Goal: Information Seeking & Learning: Check status

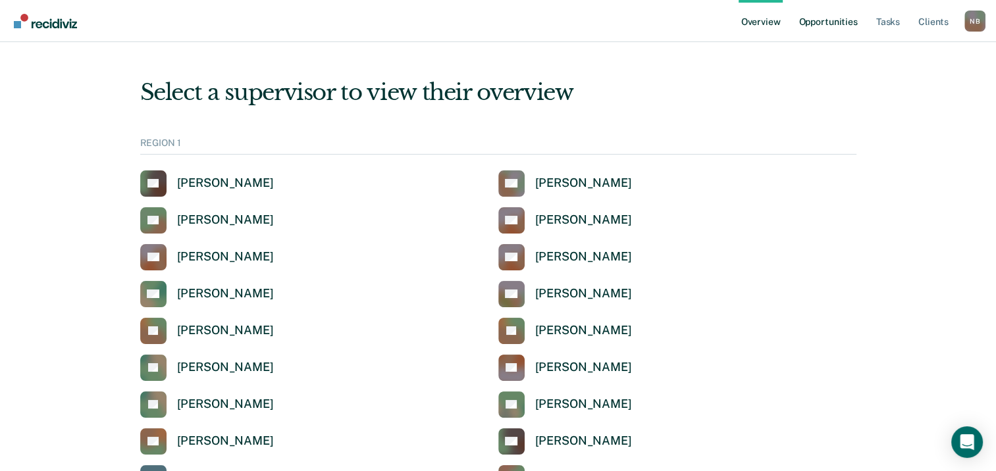
click at [803, 29] on link "Opportunities" at bounding box center [828, 21] width 64 height 42
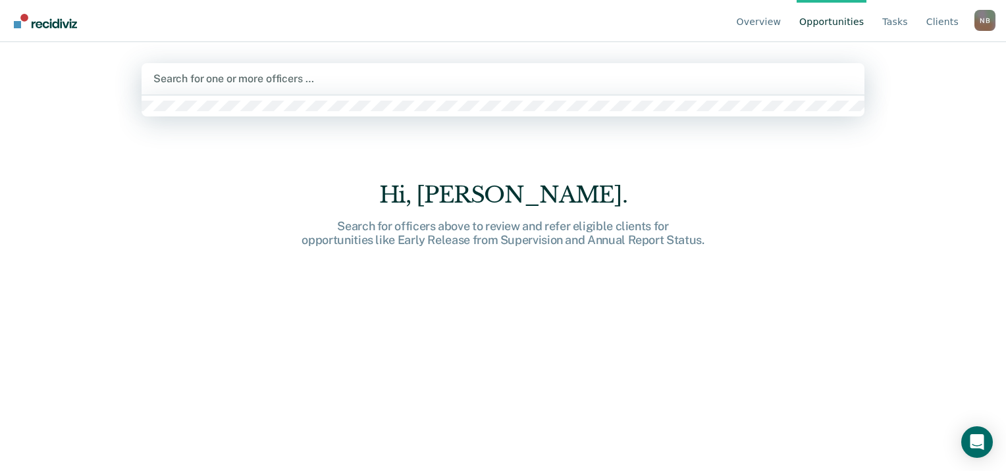
click at [546, 87] on div "Search for one or more officers …" at bounding box center [503, 79] width 702 height 18
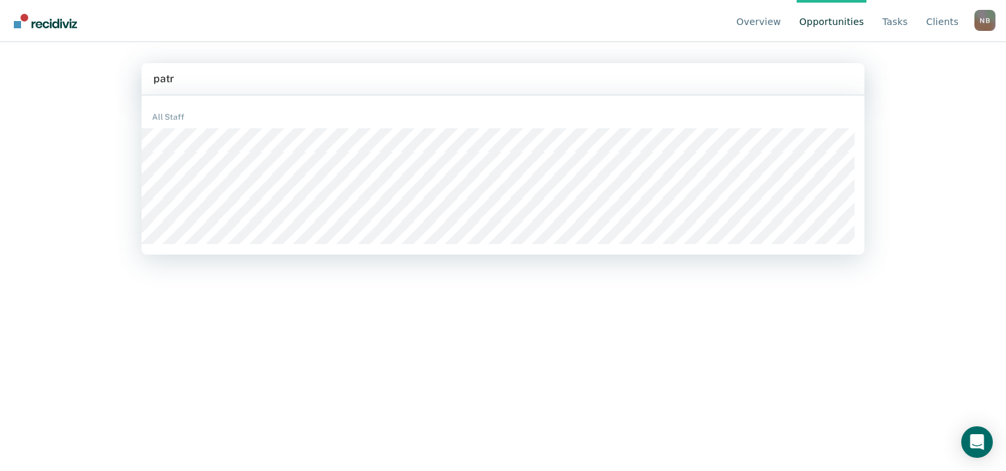
type input "patri"
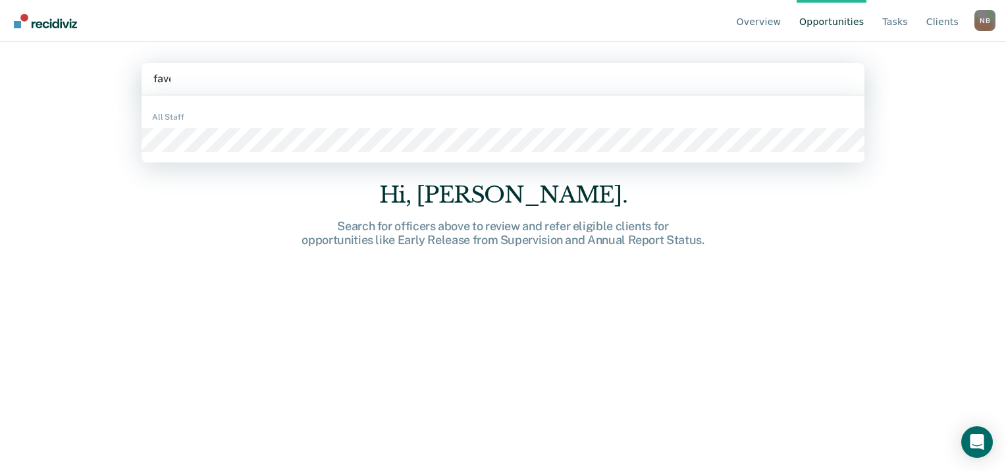
type input "favel"
click at [261, 136] on div "Hi, [PERSON_NAME]. Search for officers above to review and refer eligible clien…" at bounding box center [502, 273] width 723 height 324
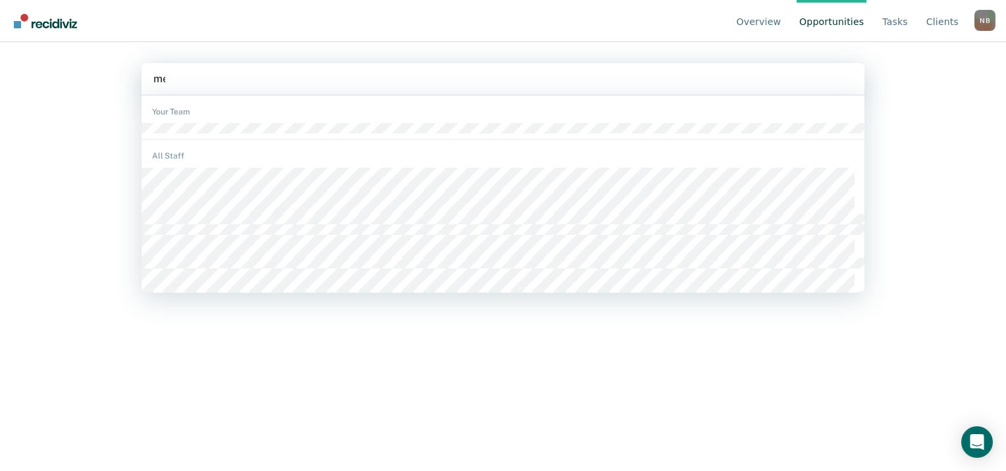
type input "mey"
type input "vas"
type input "cant"
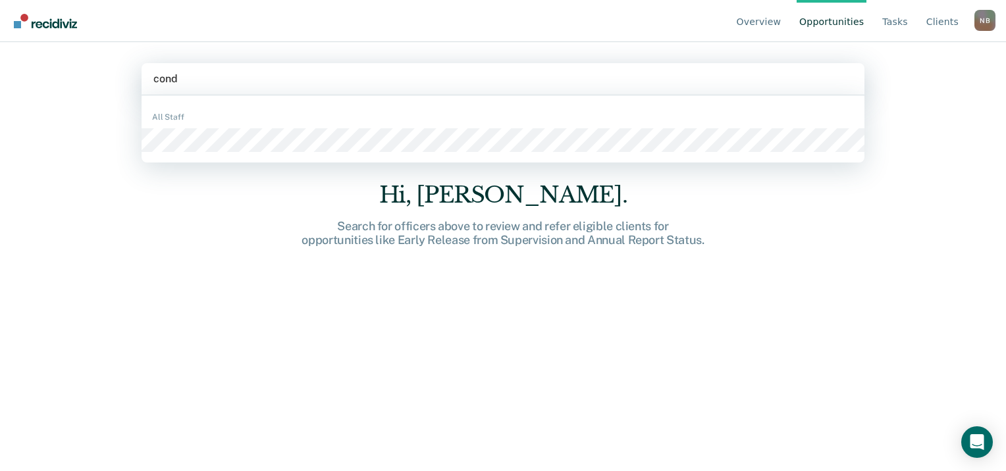
type input "conde"
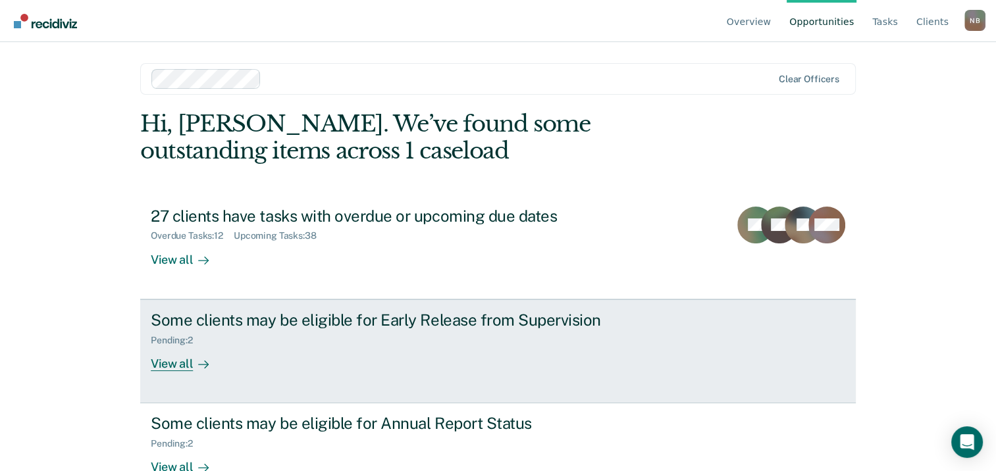
click at [176, 371] on div "View all" at bounding box center [188, 358] width 74 height 26
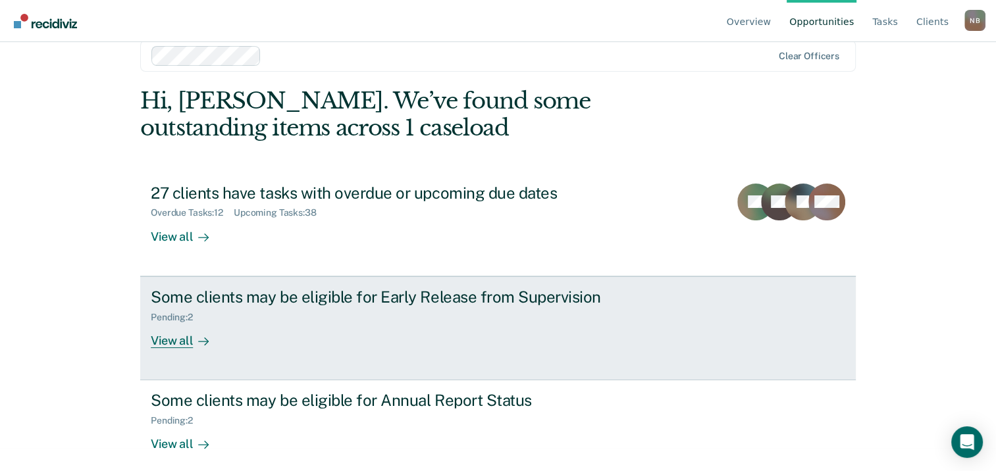
scroll to position [35, 0]
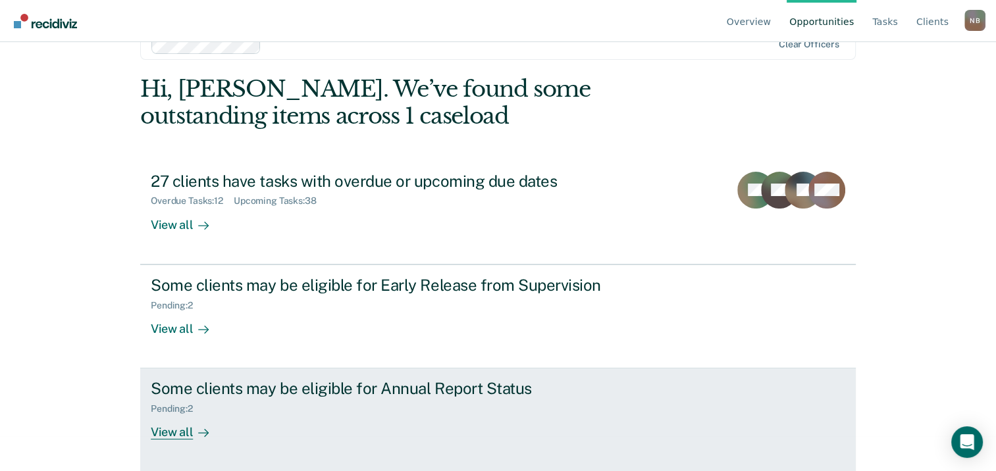
click at [165, 436] on div "View all" at bounding box center [188, 428] width 74 height 26
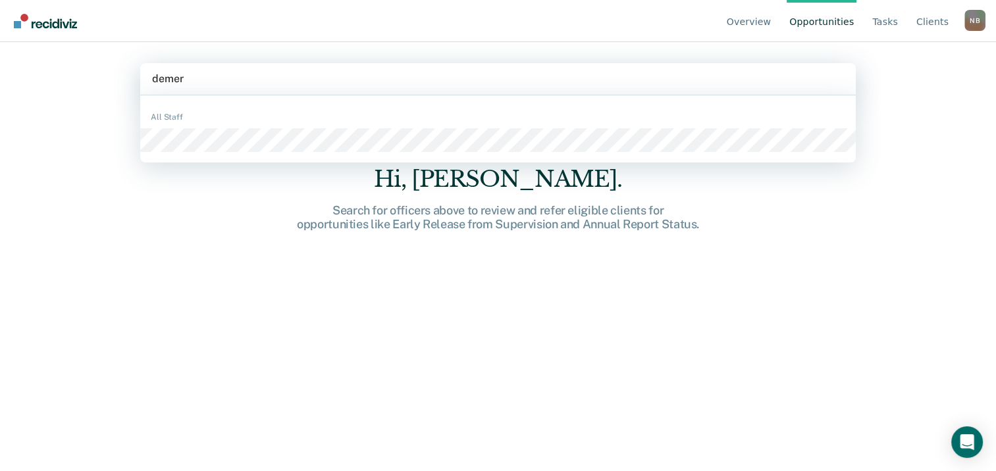
type input "[PERSON_NAME]"
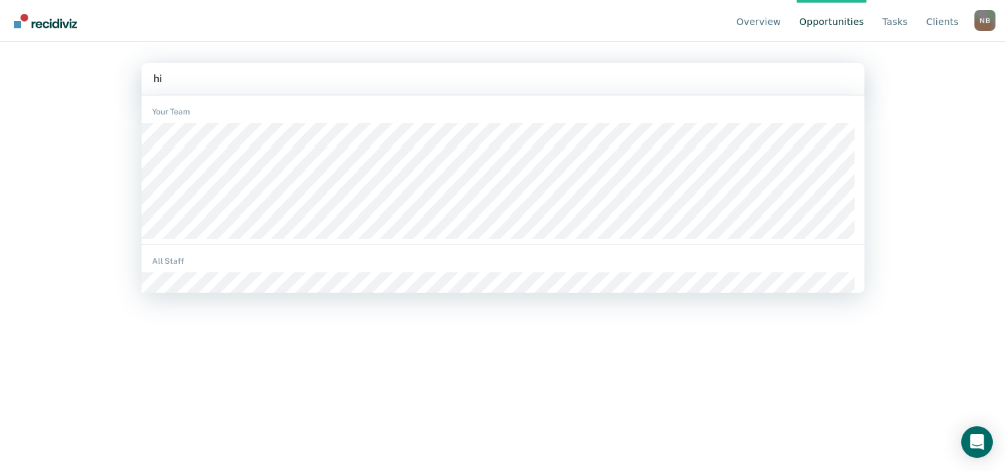
type input "hise"
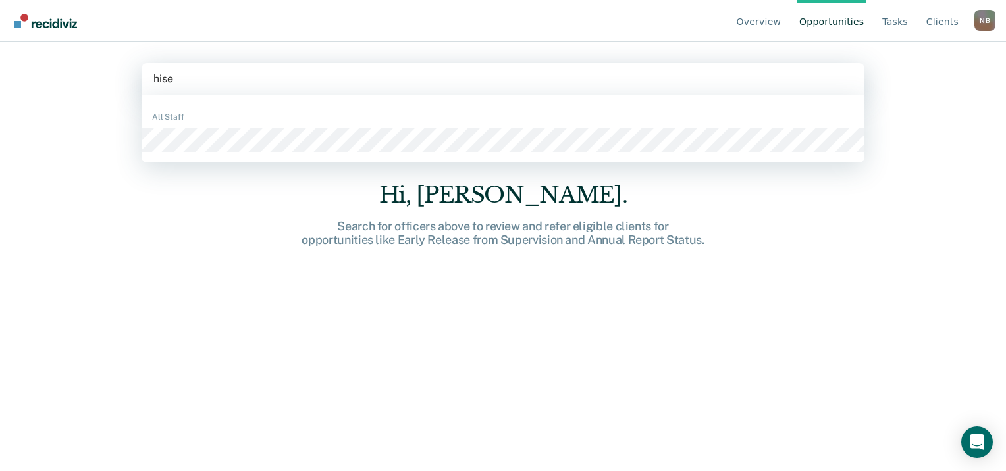
click at [230, 155] on div "All Staff" at bounding box center [502, 129] width 723 height 57
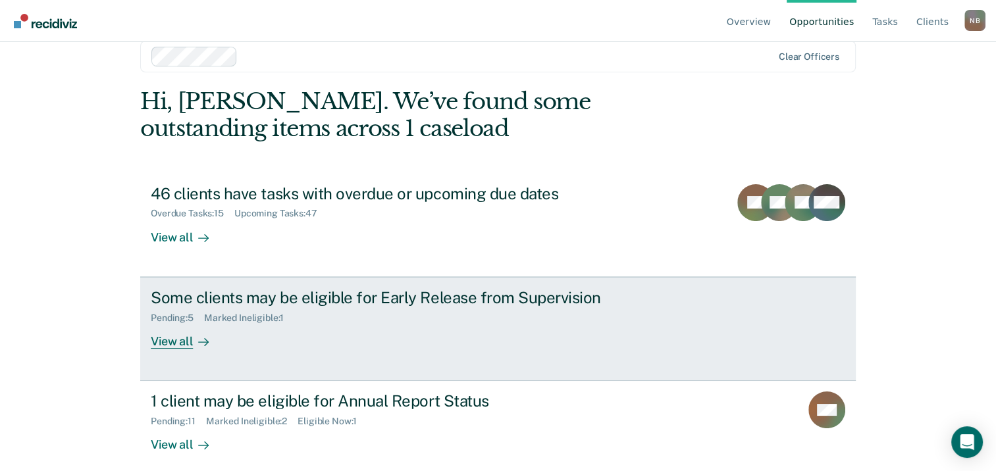
scroll to position [35, 0]
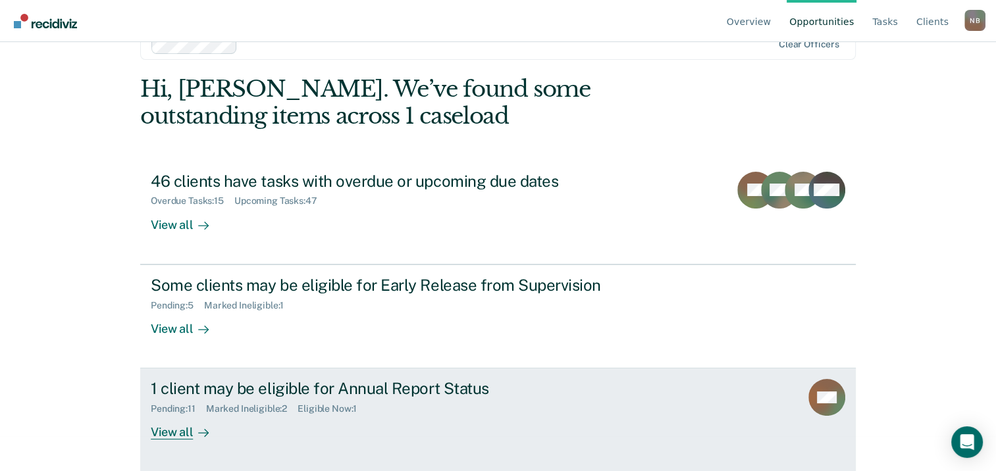
click at [178, 432] on div "View all" at bounding box center [188, 428] width 74 height 26
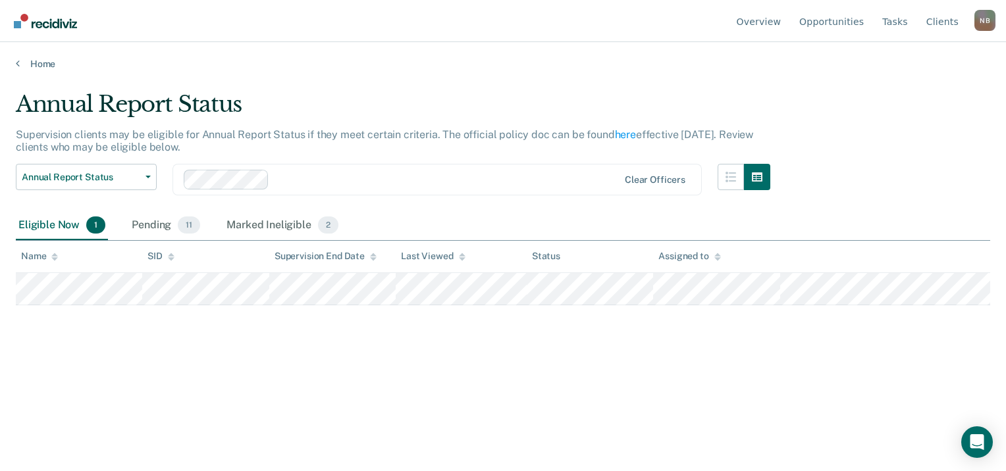
drag, startPoint x: 692, startPoint y: 330, endPoint x: 13, endPoint y: 297, distance: 680.6
click at [13, 297] on main "Annual Report Status Supervision clients may be eligible for Annual Report Stat…" at bounding box center [503, 268] width 1006 height 397
drag, startPoint x: 13, startPoint y: 297, endPoint x: 90, endPoint y: 321, distance: 80.8
click at [90, 321] on div "Annual Report Status Supervision clients may be eligible for Annual Report Stat…" at bounding box center [503, 232] width 974 height 282
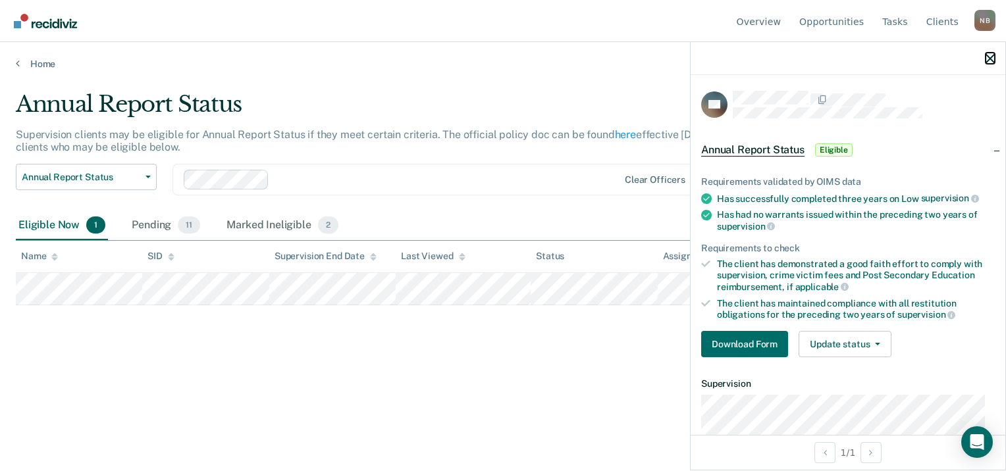
click at [992, 61] on icon "button" at bounding box center [989, 58] width 9 height 9
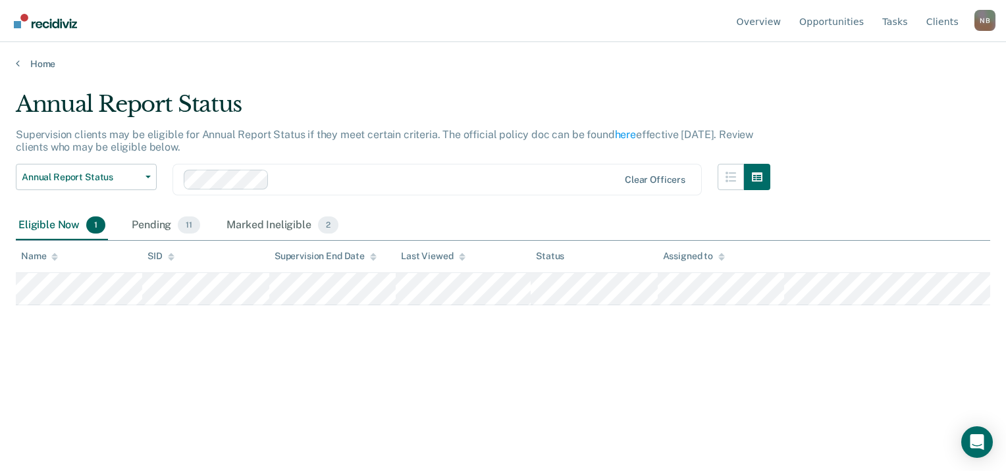
click at [22, 304] on div "Annual Report Status Supervision clients may be eligible for Annual Report Stat…" at bounding box center [503, 232] width 974 height 282
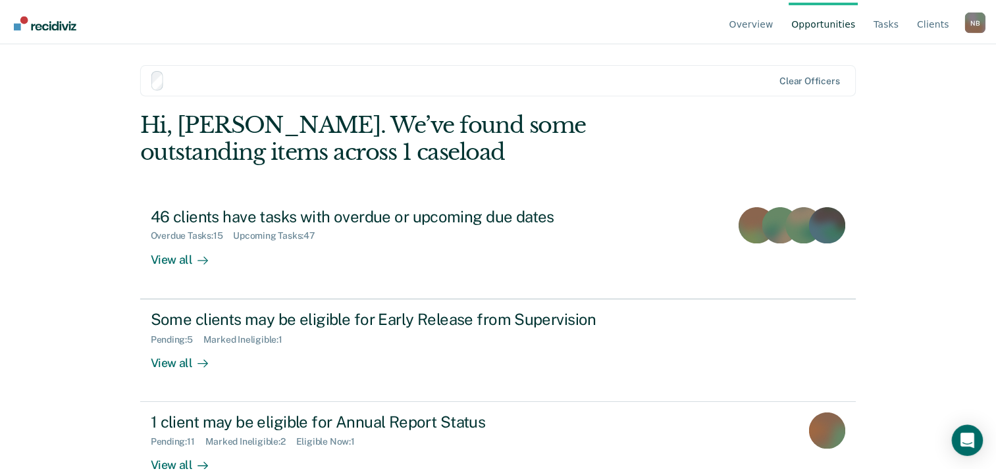
scroll to position [35, 0]
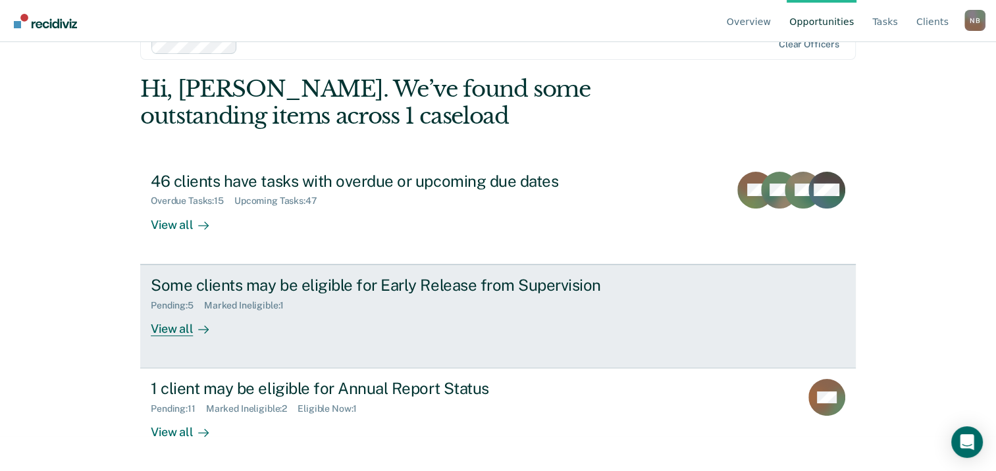
click at [193, 329] on div at bounding box center [201, 328] width 16 height 15
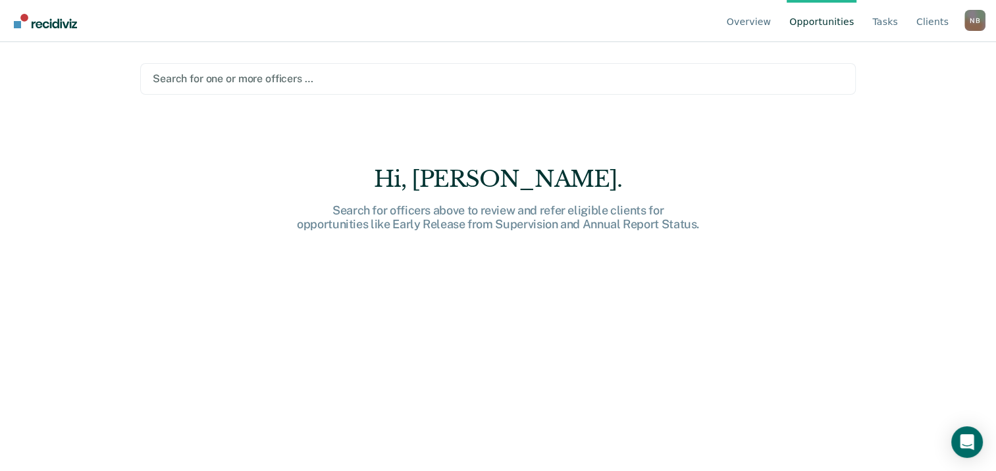
click at [320, 79] on div at bounding box center [498, 78] width 690 height 15
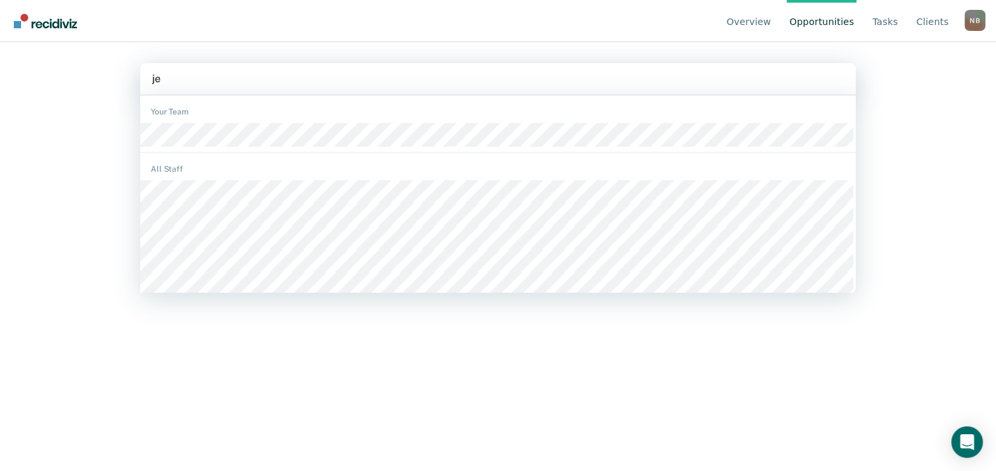
type input "jen"
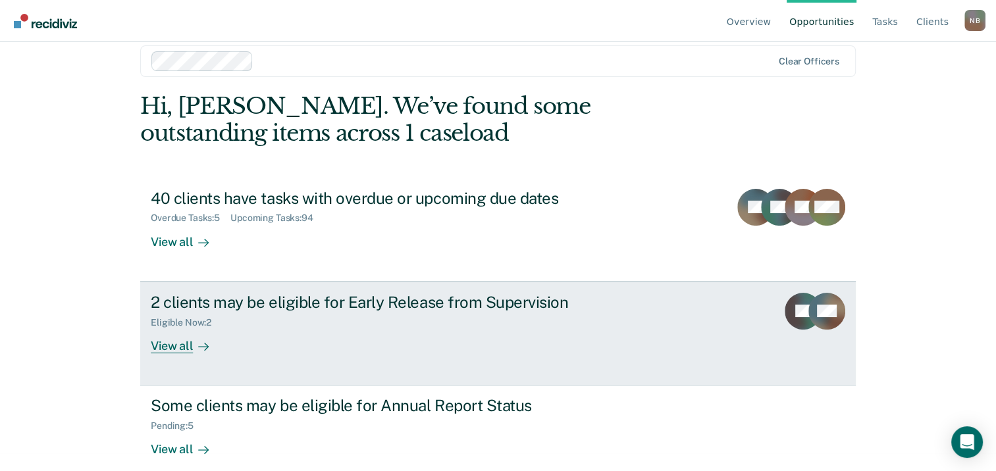
scroll to position [35, 0]
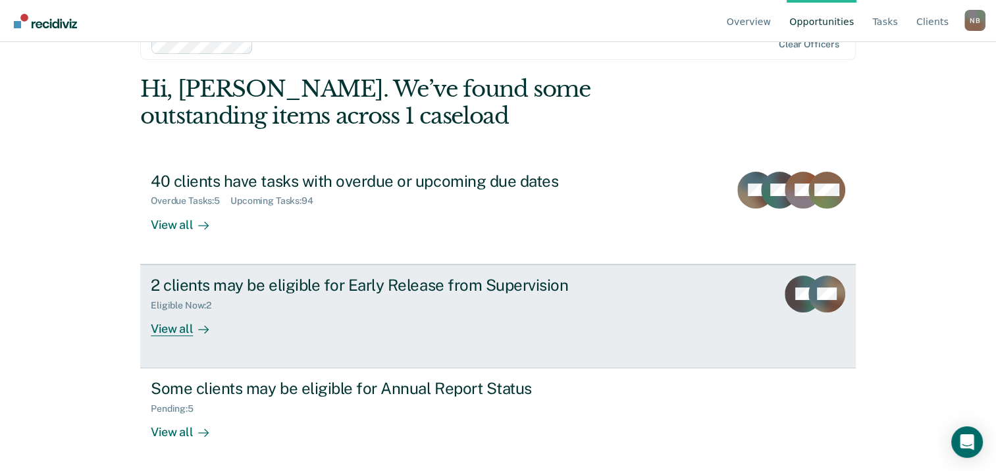
click at [175, 328] on div "View all" at bounding box center [188, 324] width 74 height 26
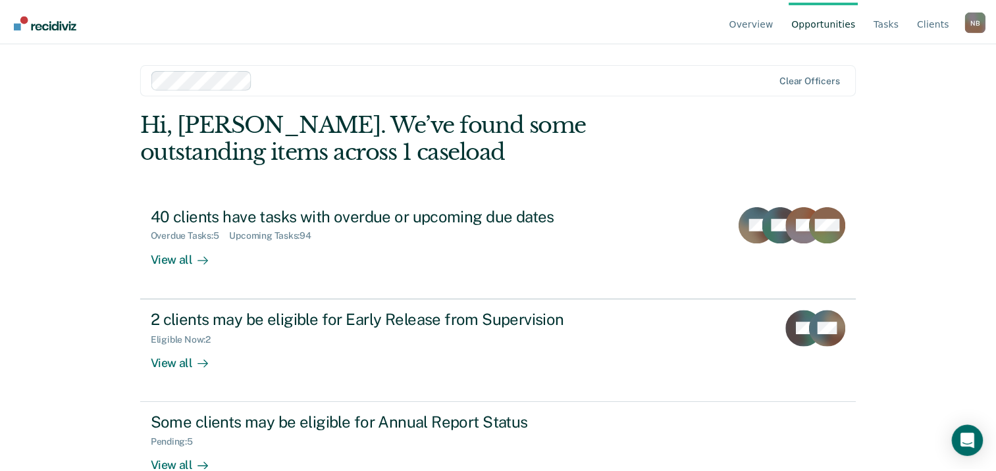
scroll to position [35, 0]
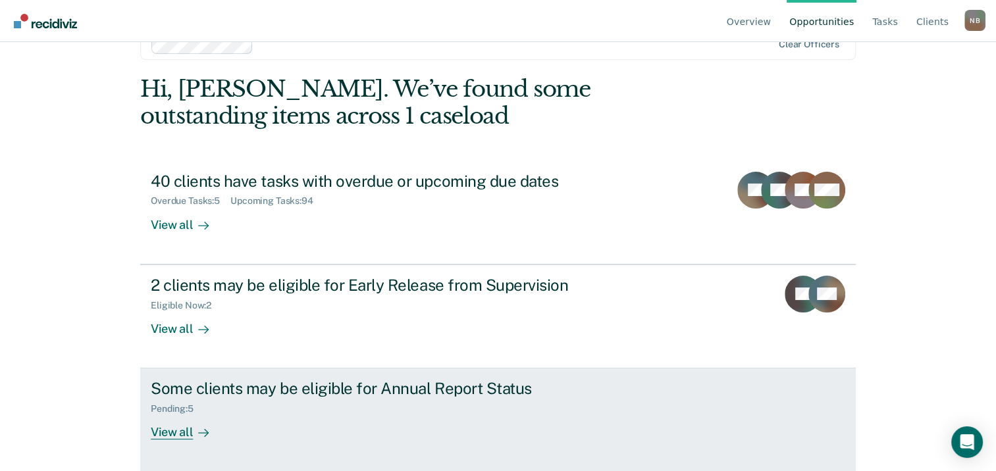
click at [179, 428] on div "View all" at bounding box center [188, 428] width 74 height 26
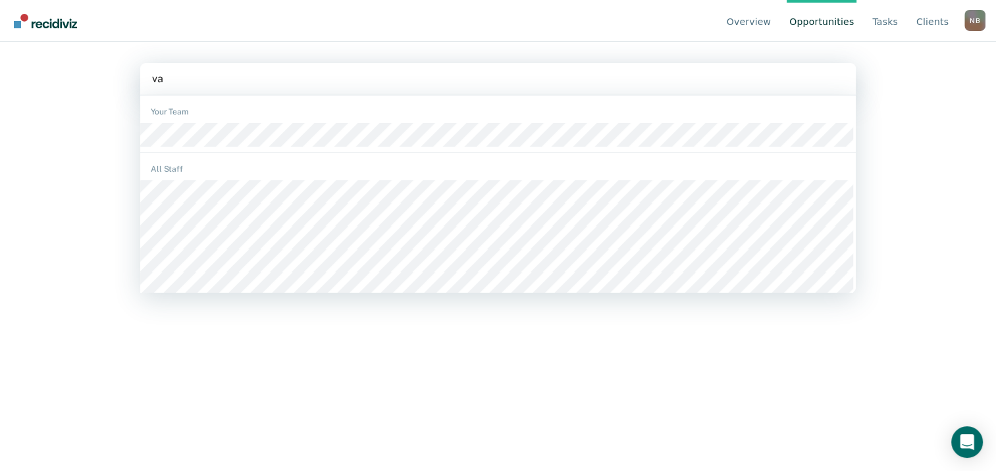
type input "v"
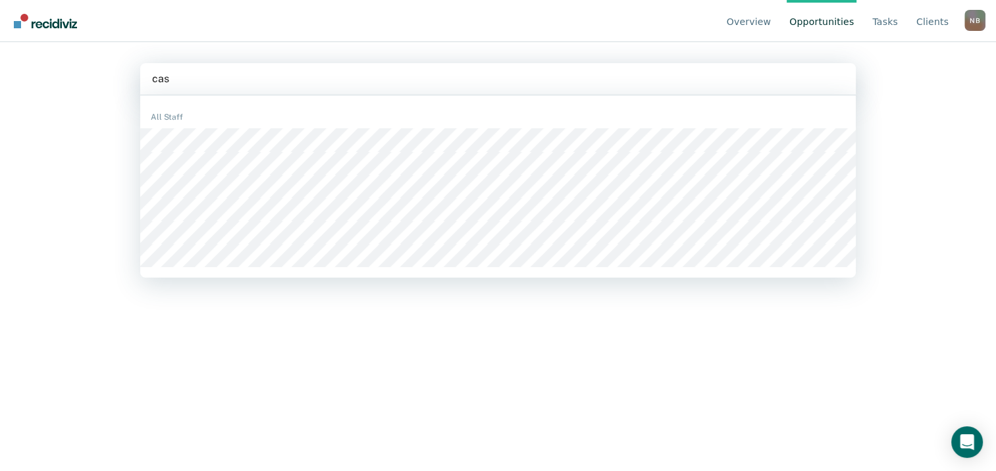
type input "case"
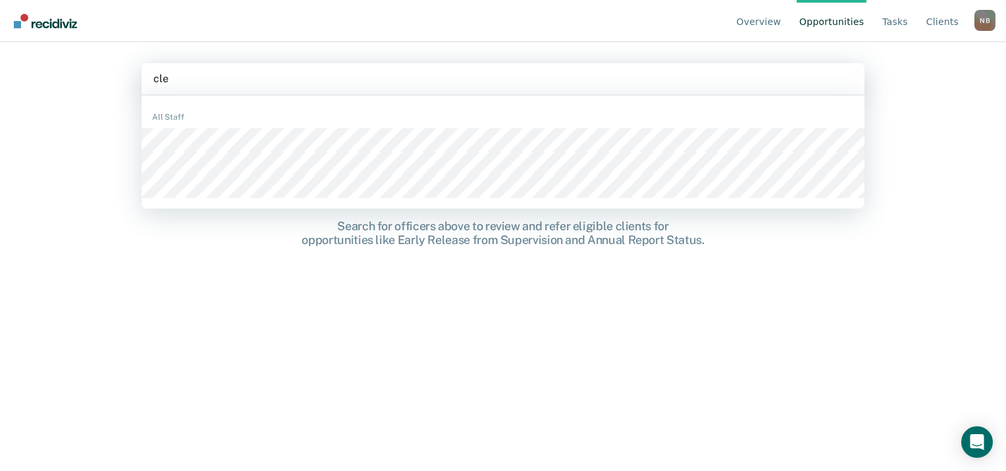
type input "clev"
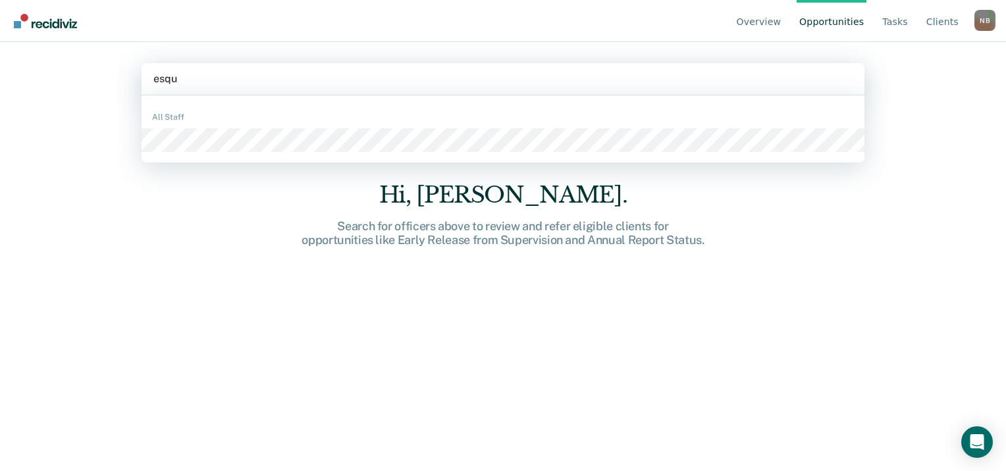
type input "esqui"
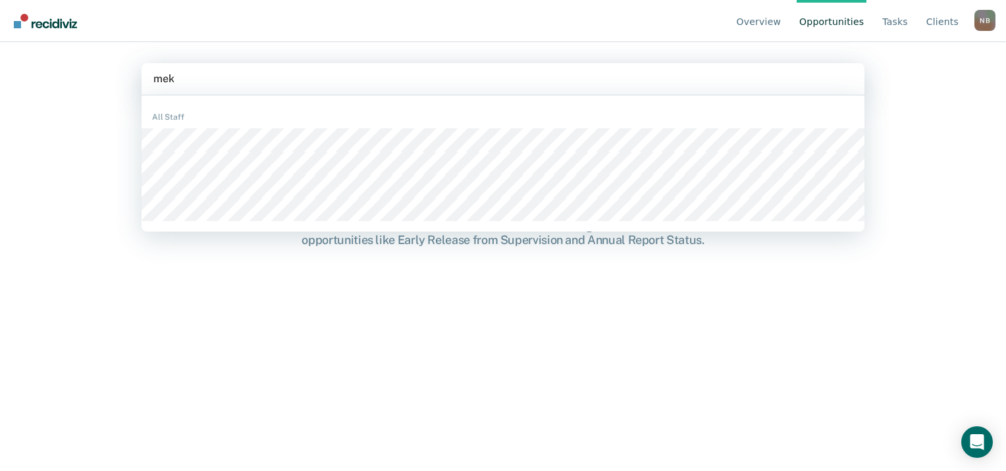
type input "meks"
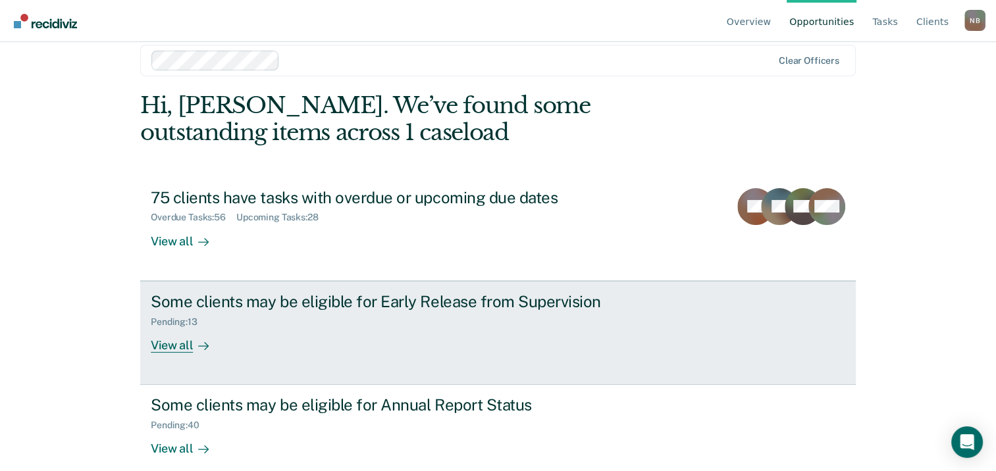
scroll to position [35, 0]
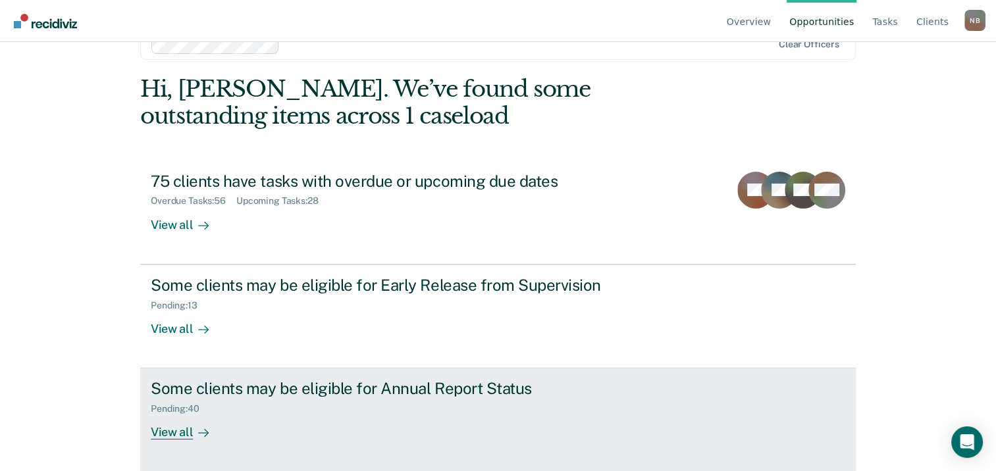
click at [183, 427] on div "View all" at bounding box center [188, 428] width 74 height 26
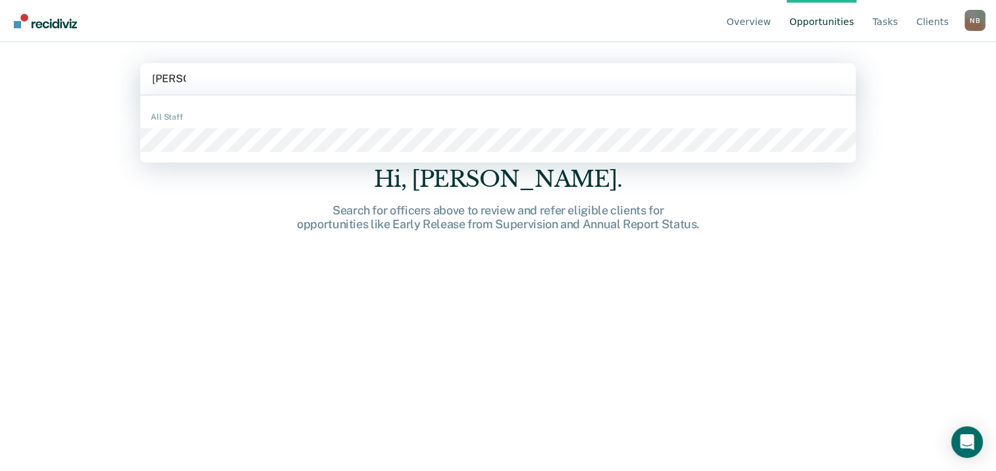
type input "[PERSON_NAME]"
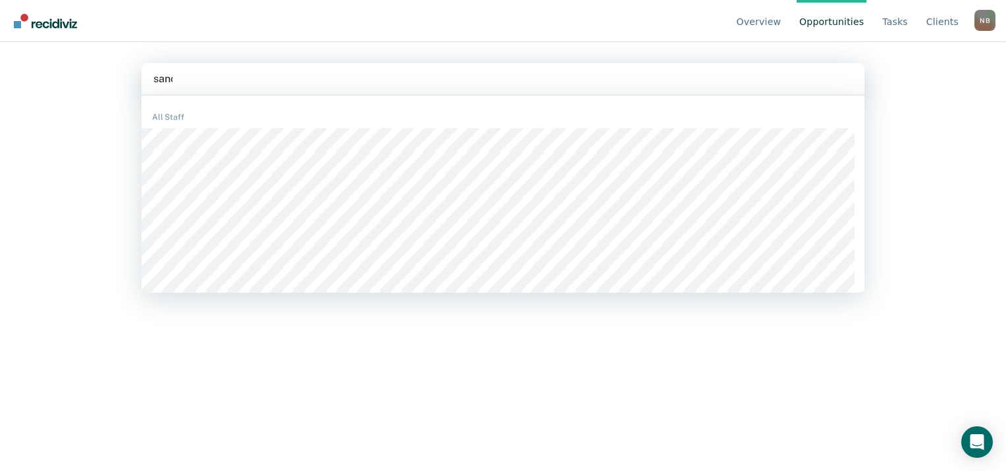
type input "sanch"
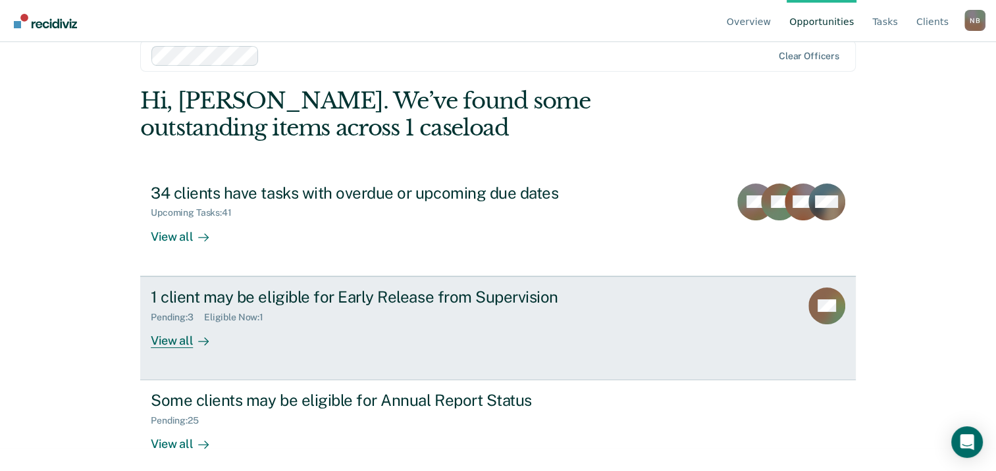
scroll to position [35, 0]
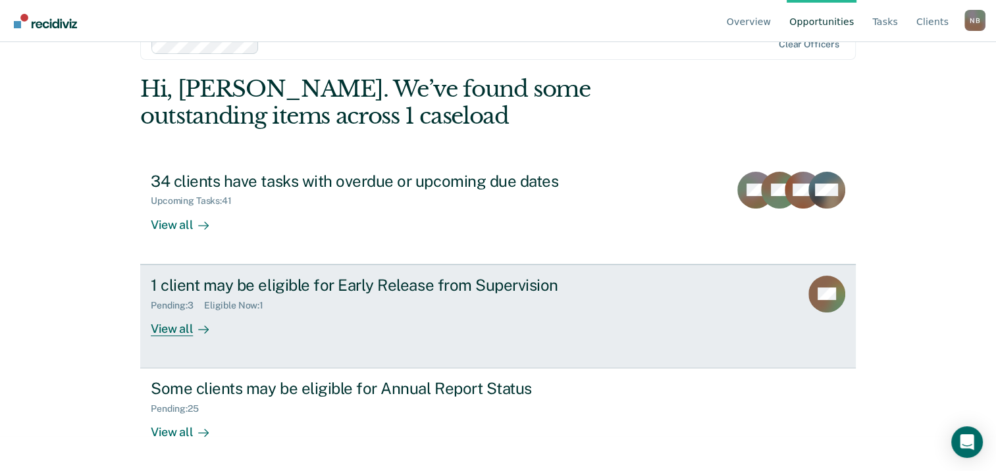
click at [171, 333] on div "View all" at bounding box center [188, 324] width 74 height 26
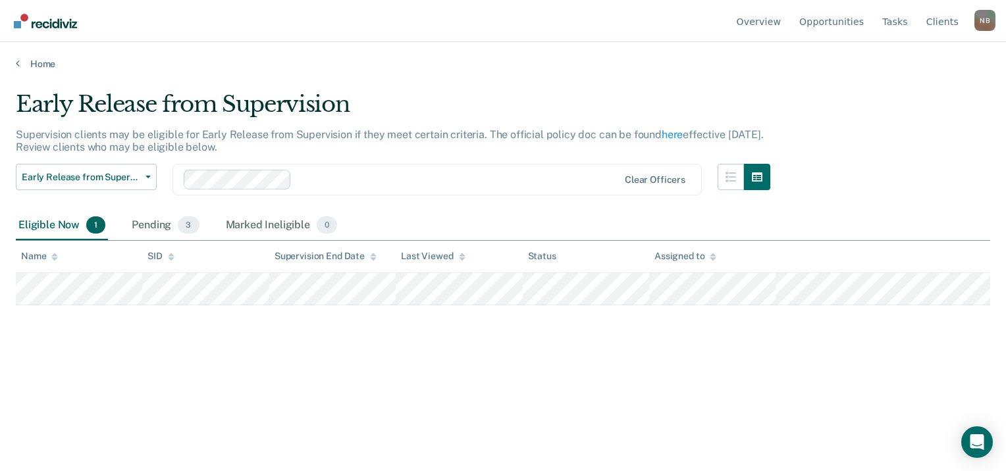
click at [20, 301] on tr at bounding box center [503, 289] width 974 height 32
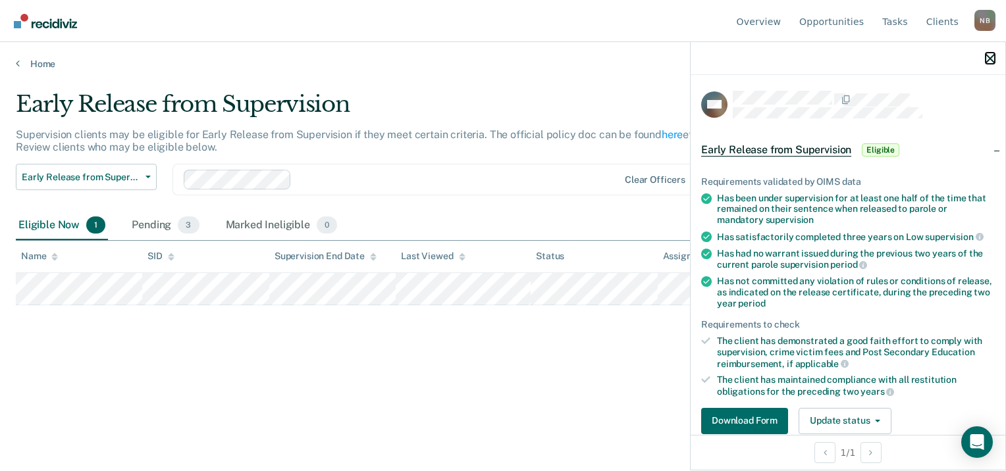
click at [992, 57] on icon "button" at bounding box center [989, 58] width 9 height 9
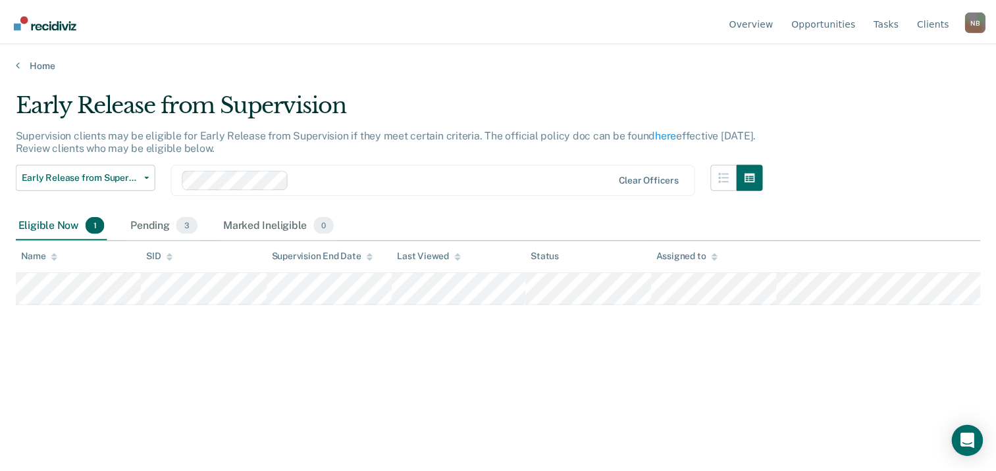
scroll to position [35, 0]
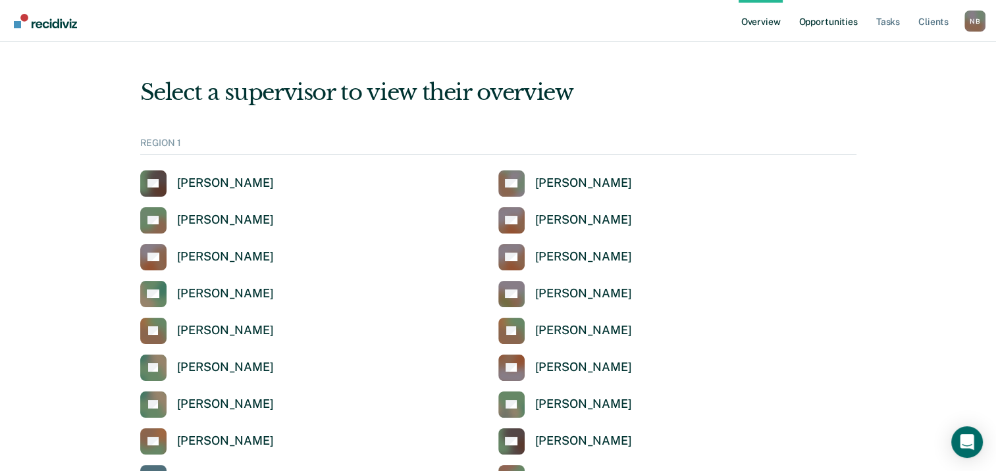
click at [829, 36] on link "Opportunities" at bounding box center [828, 21] width 64 height 42
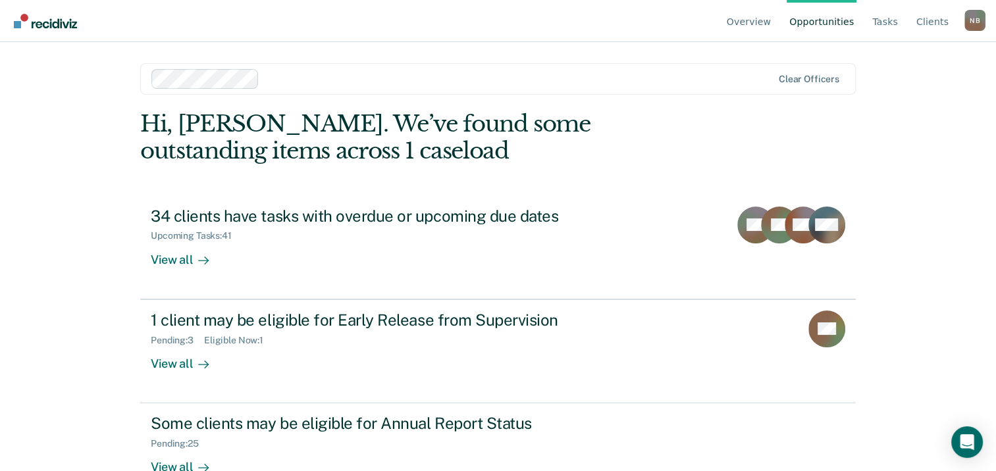
drag, startPoint x: 825, startPoint y: 28, endPoint x: 734, endPoint y: 190, distance: 185.3
click at [825, 28] on link "Opportunities" at bounding box center [821, 21] width 70 height 42
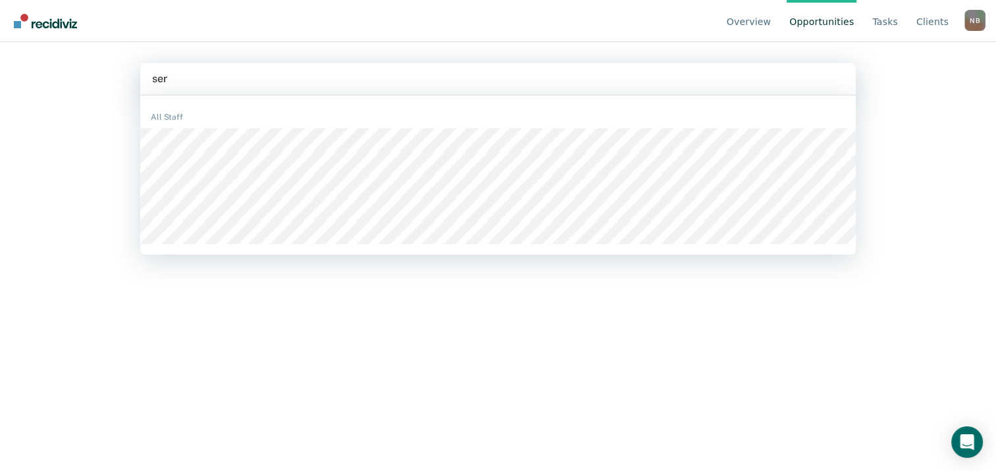
type input "[PERSON_NAME]"
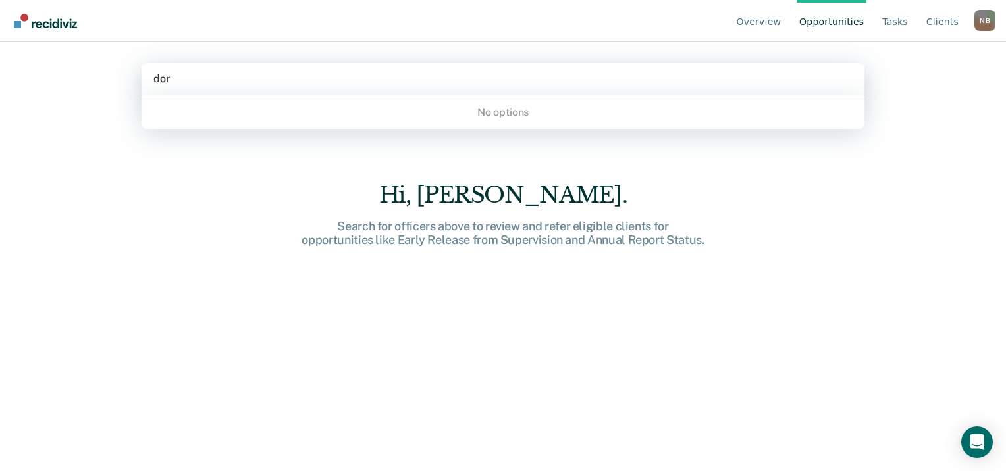
type input "[PERSON_NAME]"
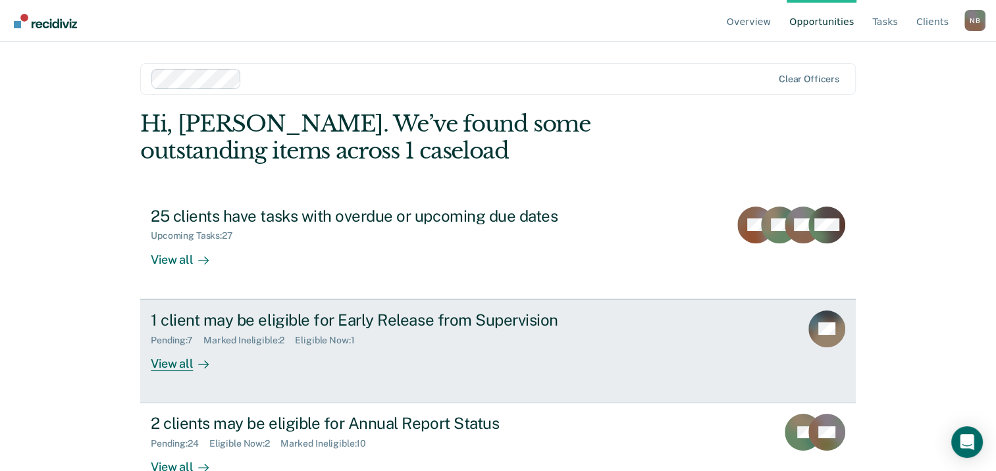
scroll to position [35, 0]
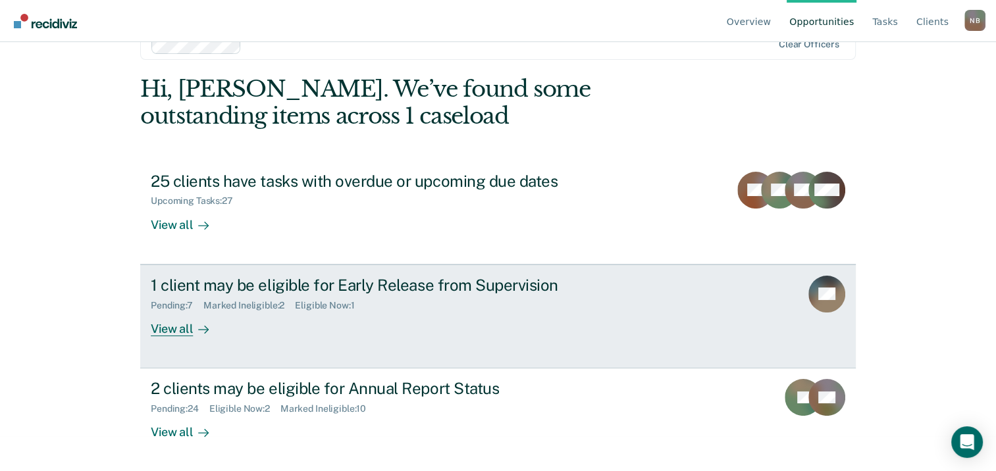
click at [176, 332] on div "View all" at bounding box center [188, 324] width 74 height 26
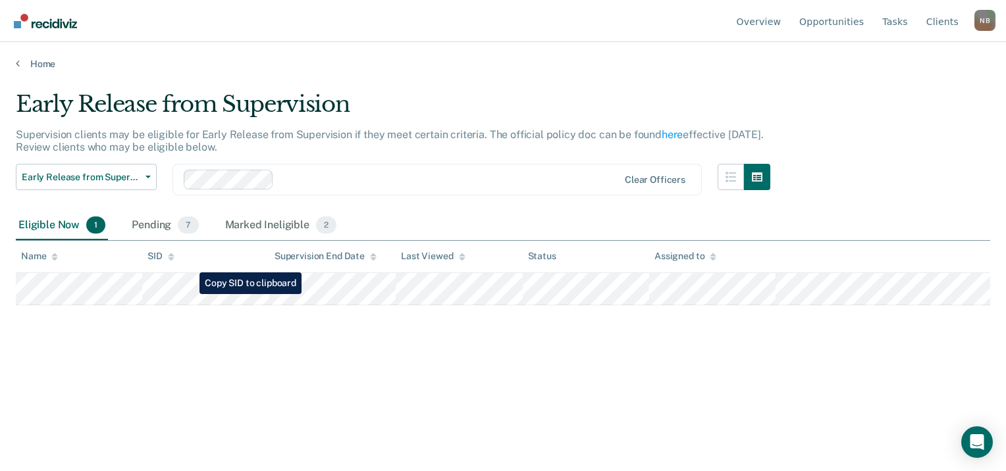
click at [190, 294] on tr at bounding box center [503, 289] width 974 height 32
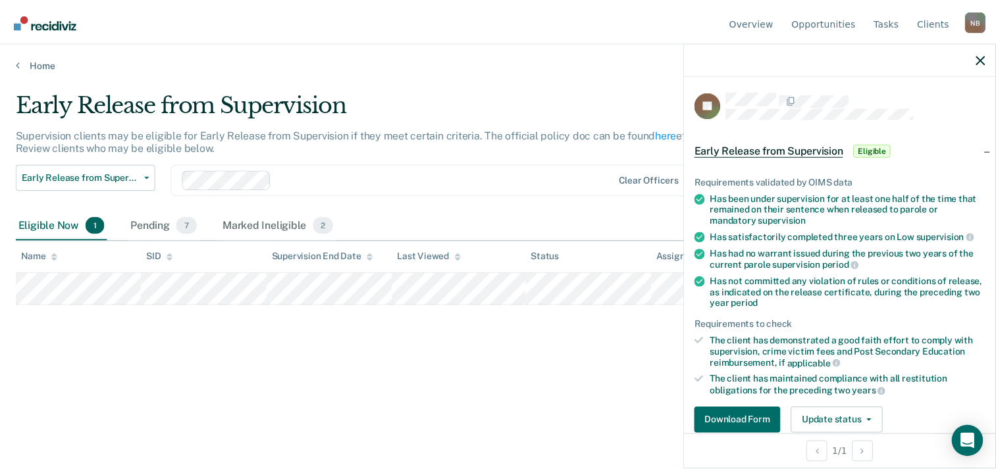
scroll to position [35, 0]
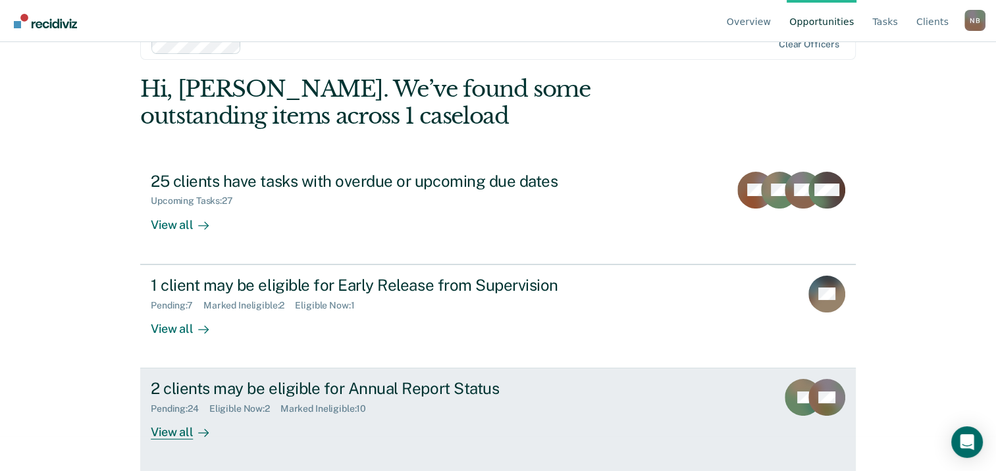
click at [185, 430] on div "View all" at bounding box center [188, 428] width 74 height 26
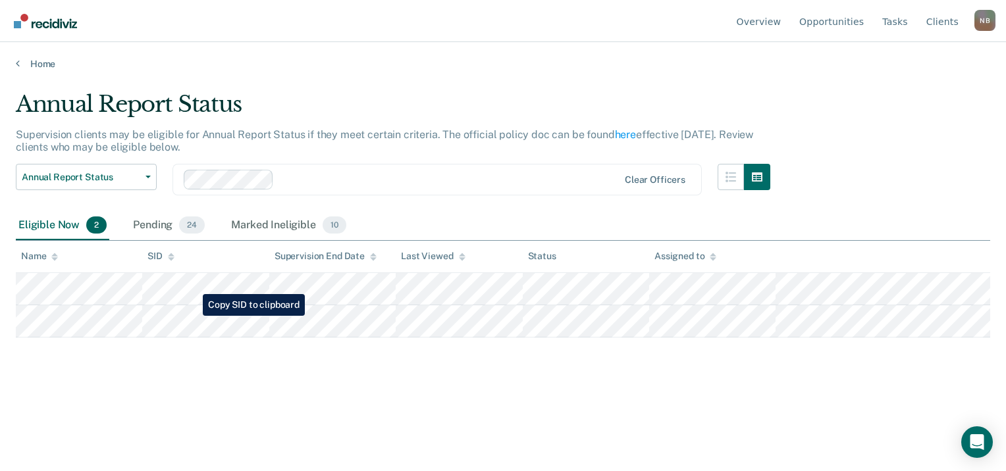
click at [193, 316] on main "Annual Report Status Supervision clients may be eligible for Annual Report Stat…" at bounding box center [503, 268] width 1006 height 397
copy table "Name SID Supervision End Date Last Viewed Status Assigned to"
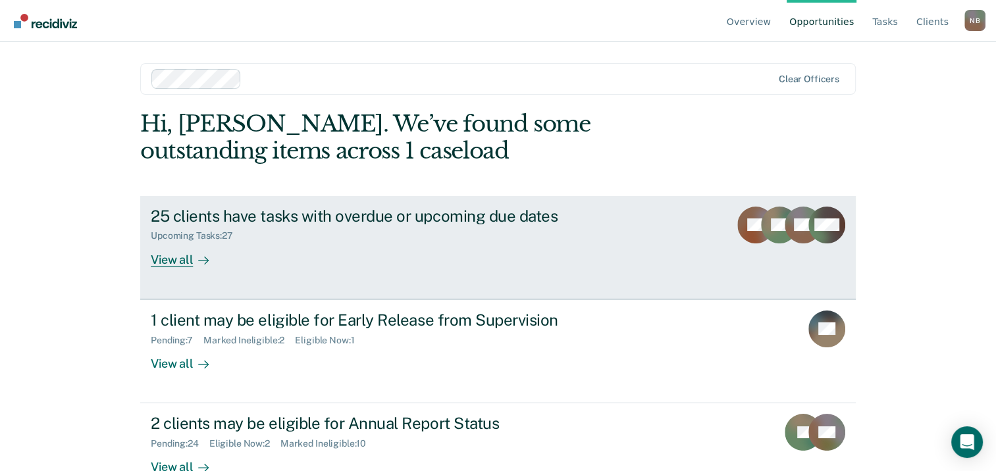
click at [413, 208] on div "25 clients have tasks with overdue or upcoming due dates" at bounding box center [382, 216] width 462 height 19
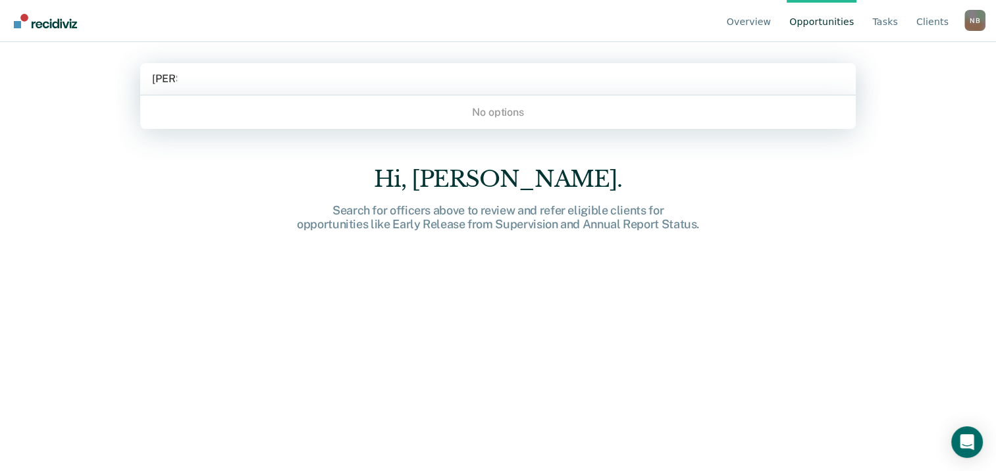
type input "flore"
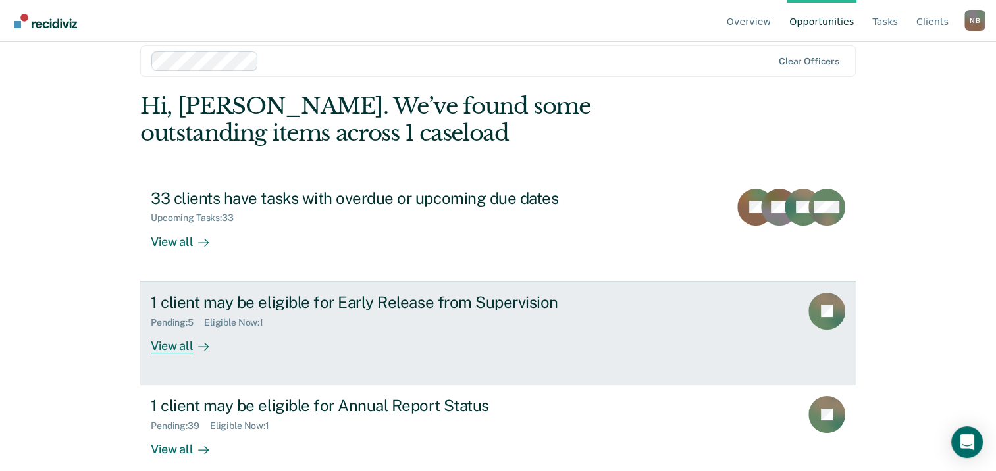
scroll to position [35, 0]
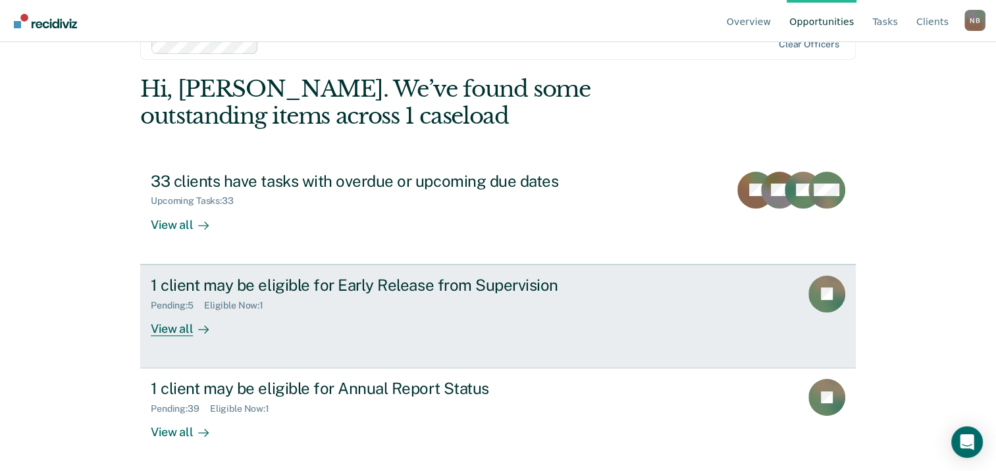
click at [177, 327] on div "View all" at bounding box center [188, 324] width 74 height 26
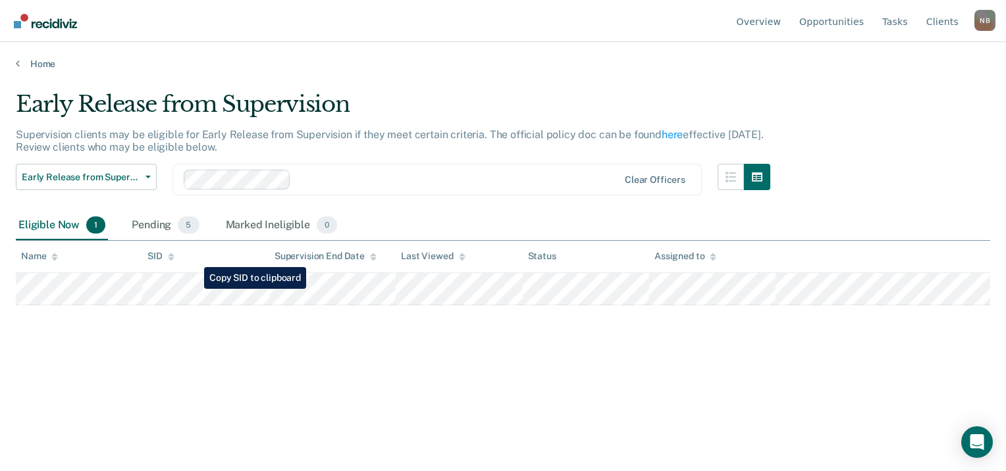
click at [195, 289] on tr at bounding box center [503, 289] width 974 height 32
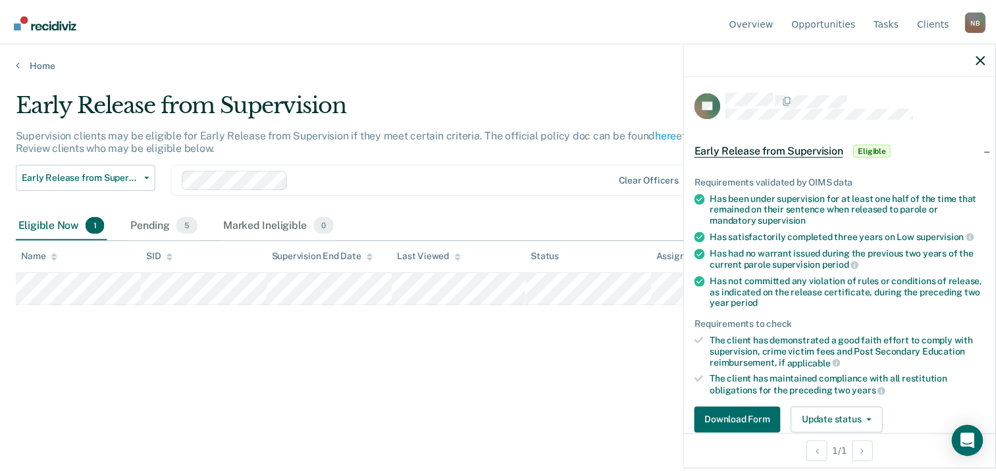
scroll to position [35, 0]
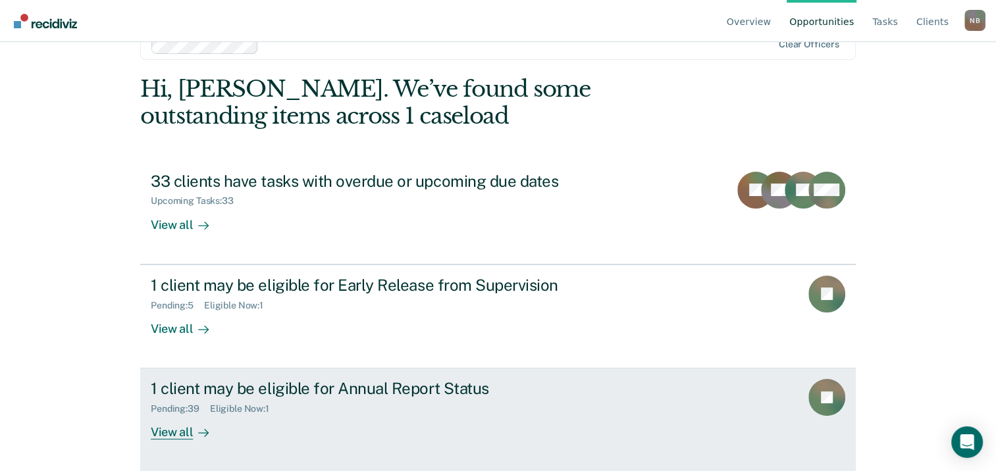
click at [178, 440] on link "1 client may be eligible for Annual Report Status Pending : 39 Eligible Now : 1…" at bounding box center [497, 420] width 715 height 103
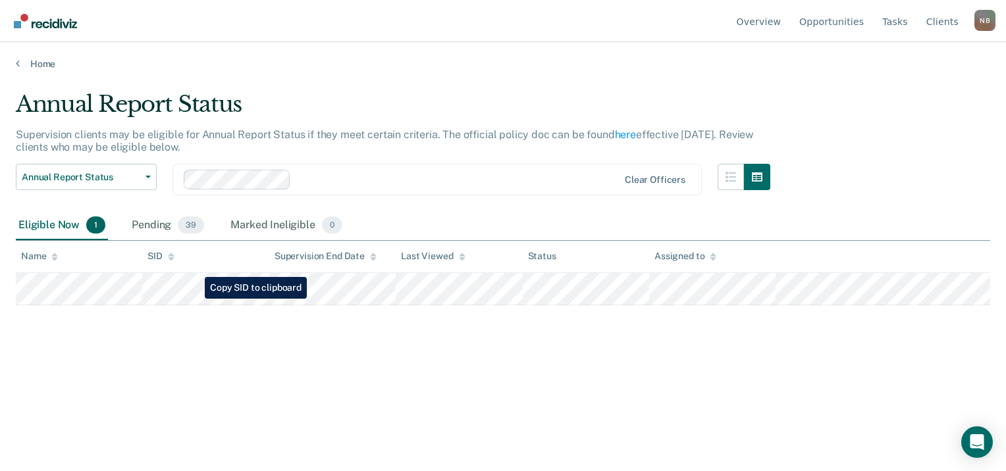
click at [195, 299] on main "Annual Report Status Supervision clients may be eligible for Annual Report Stat…" at bounding box center [503, 268] width 1006 height 397
copy table "Name SID Supervision End Date Last Viewed Status Assigned to"
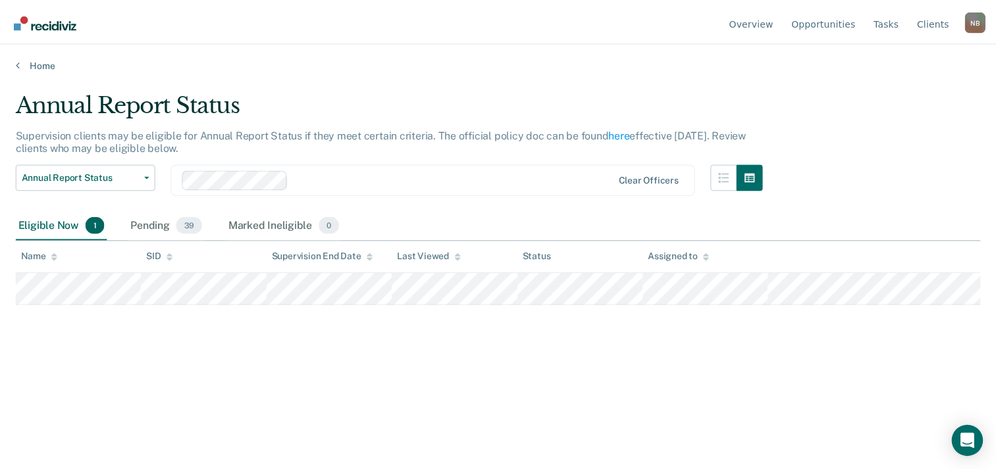
scroll to position [35, 0]
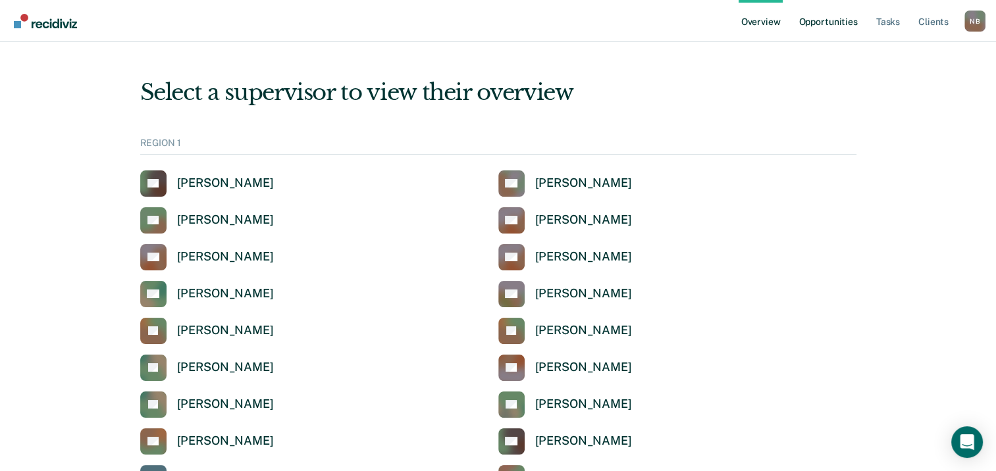
click at [834, 22] on link "Opportunities" at bounding box center [828, 21] width 64 height 42
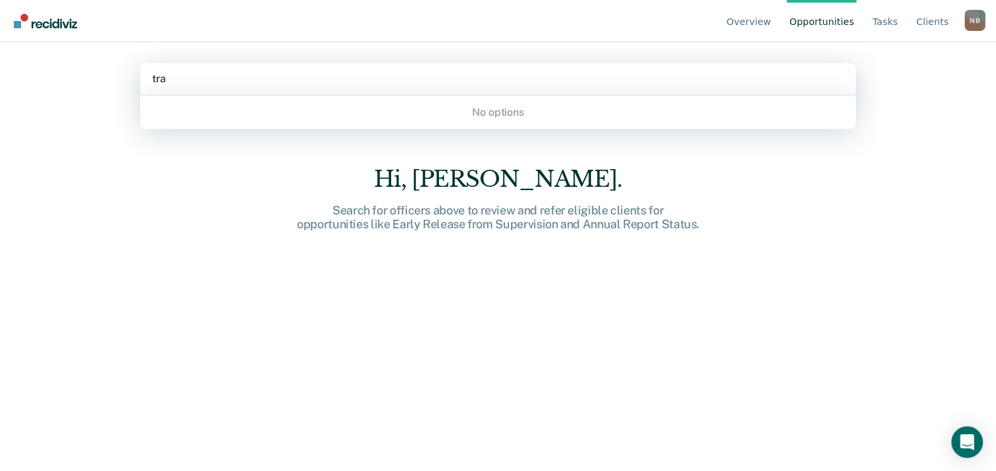
type input "trac"
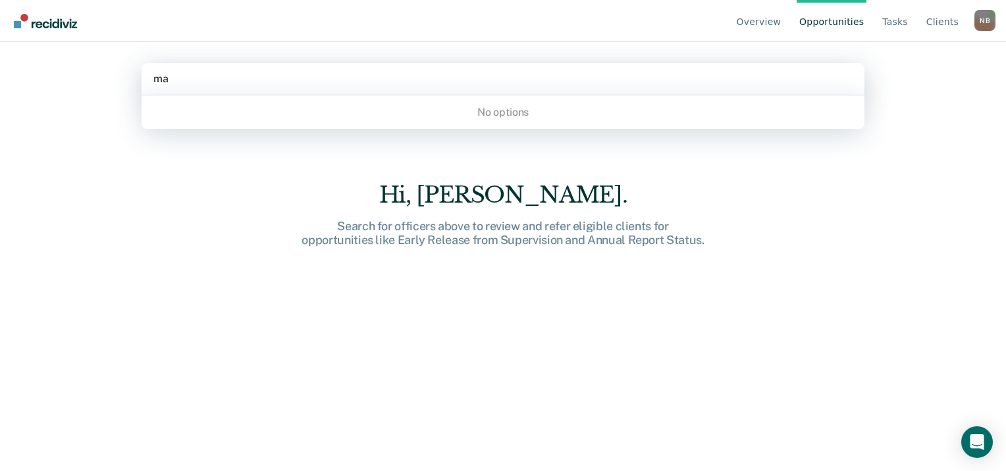
type input "m"
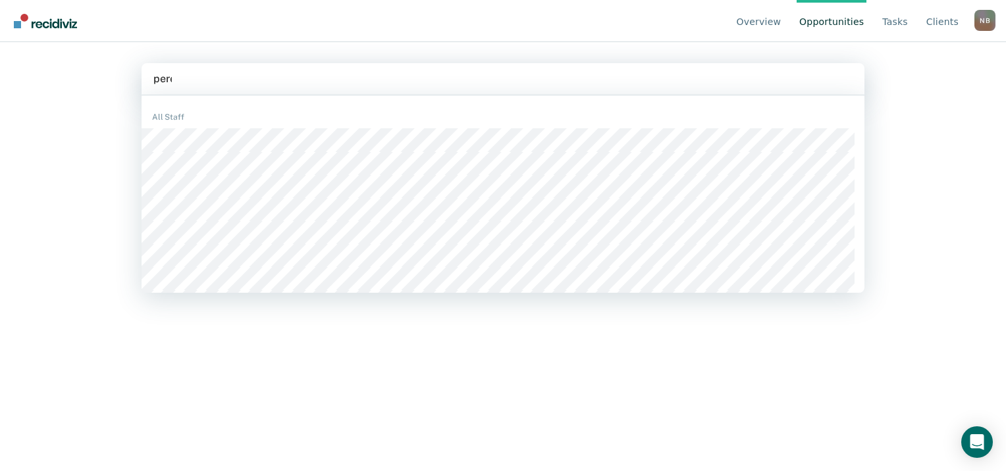
type input "[PERSON_NAME]"
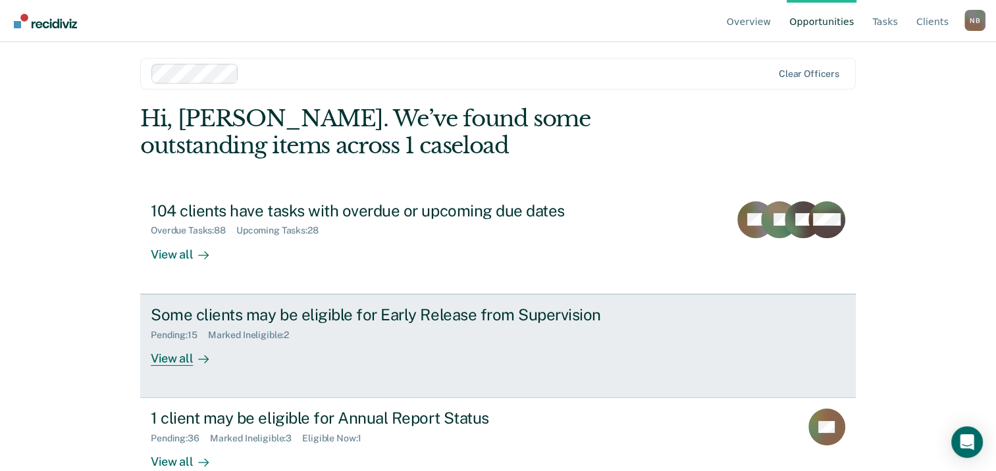
scroll to position [35, 0]
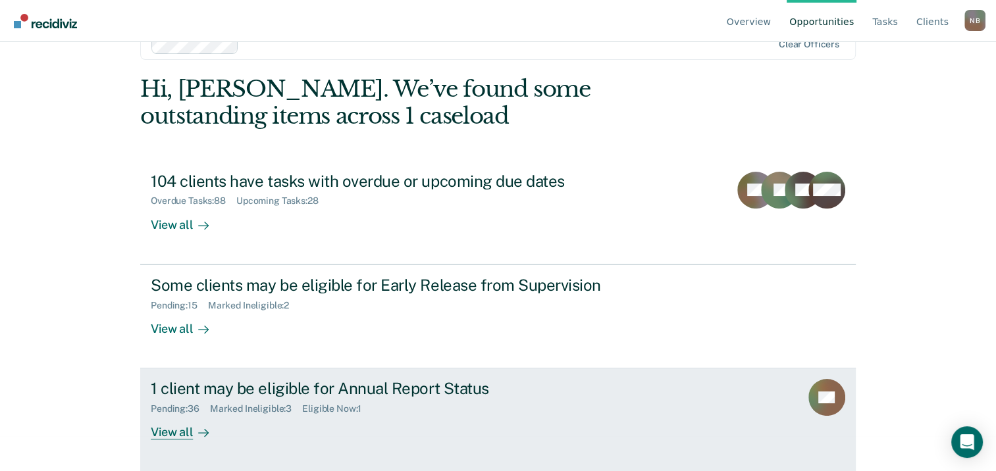
click at [170, 436] on div "View all" at bounding box center [188, 428] width 74 height 26
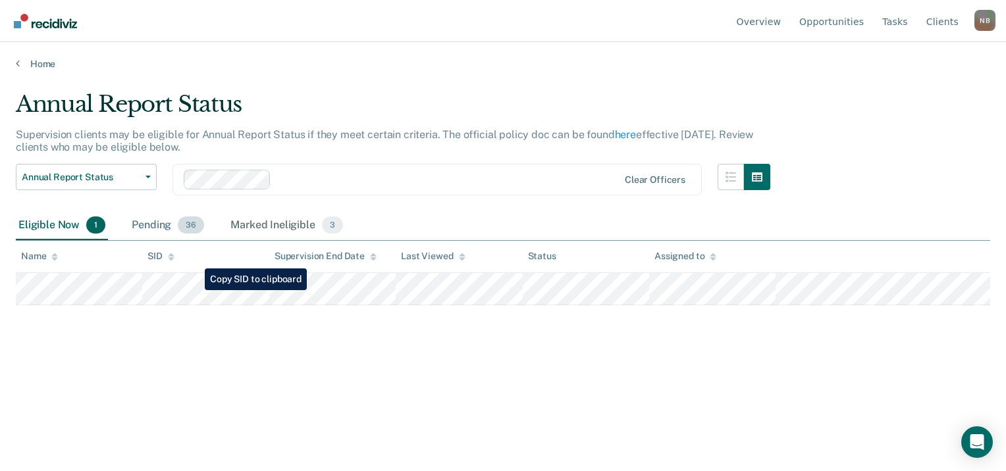
click at [195, 290] on tr at bounding box center [503, 289] width 974 height 32
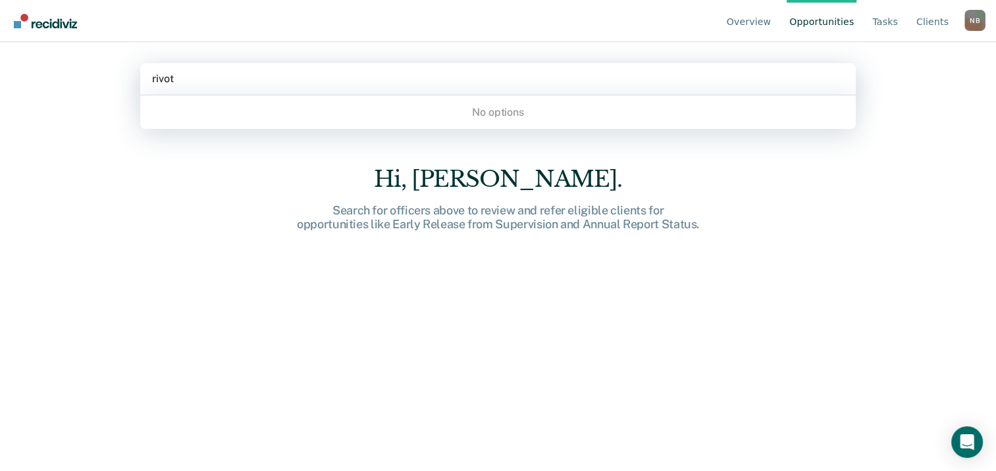
type input "rivota"
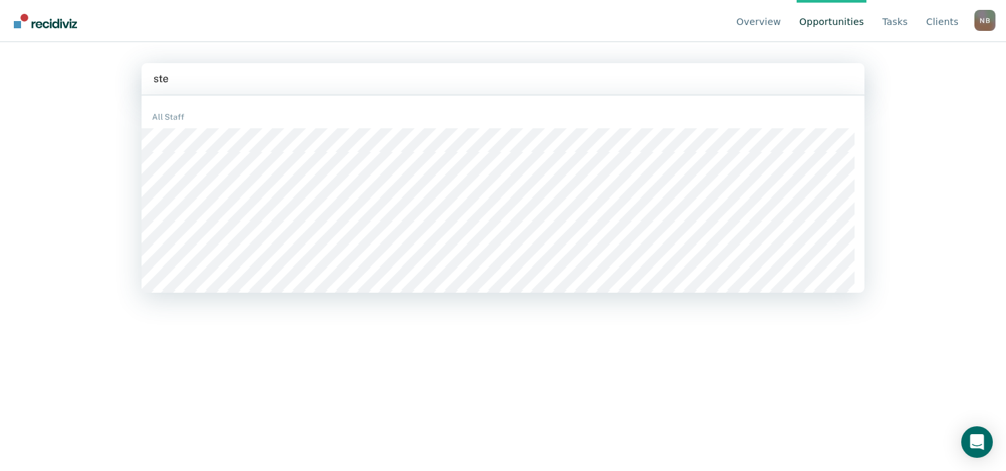
type input "stee"
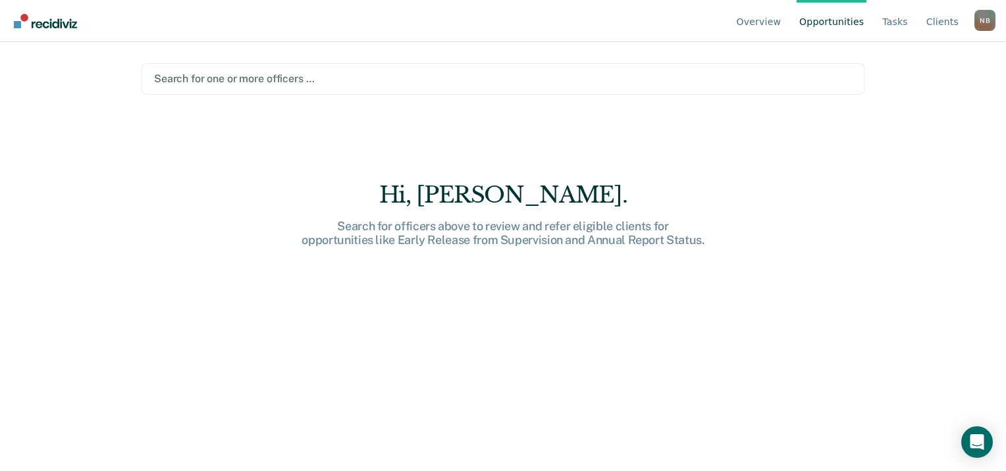
type input "b"
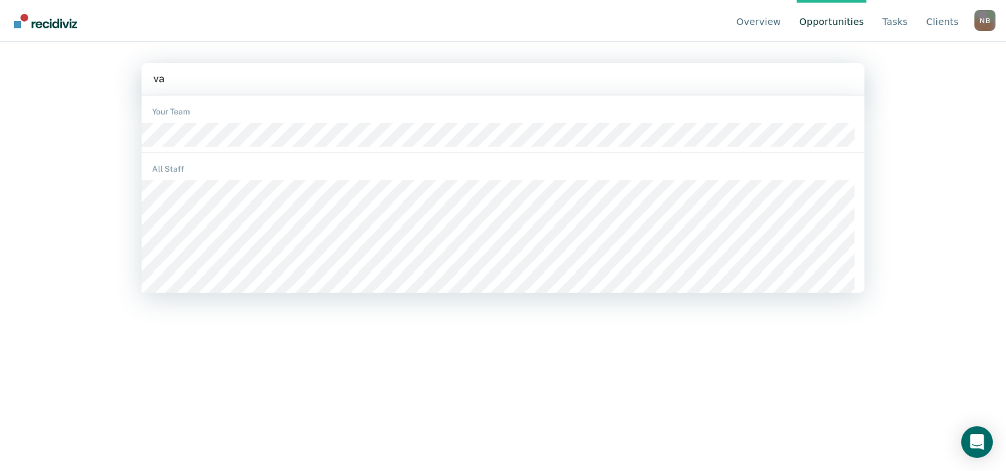
type input "var"
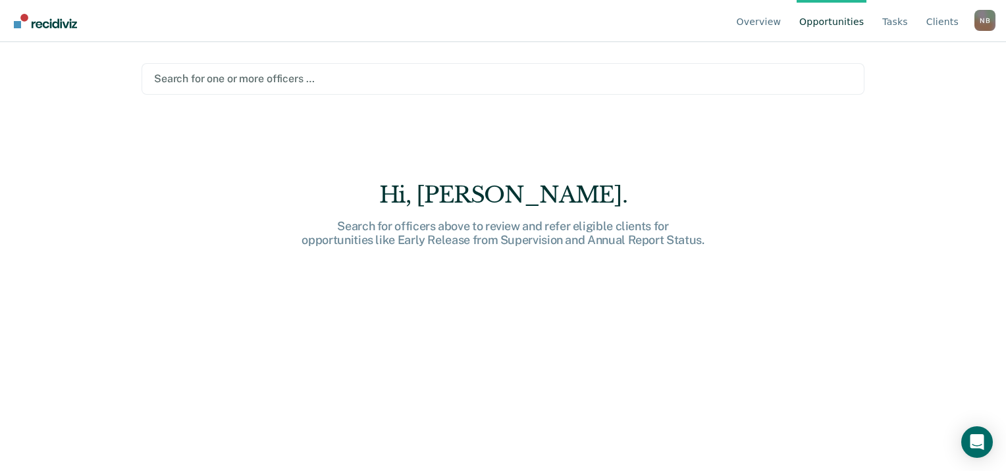
click at [242, 95] on main "Search for one or more officers … Hi, [PERSON_NAME]. Search for officers above …" at bounding box center [503, 240] width 754 height 397
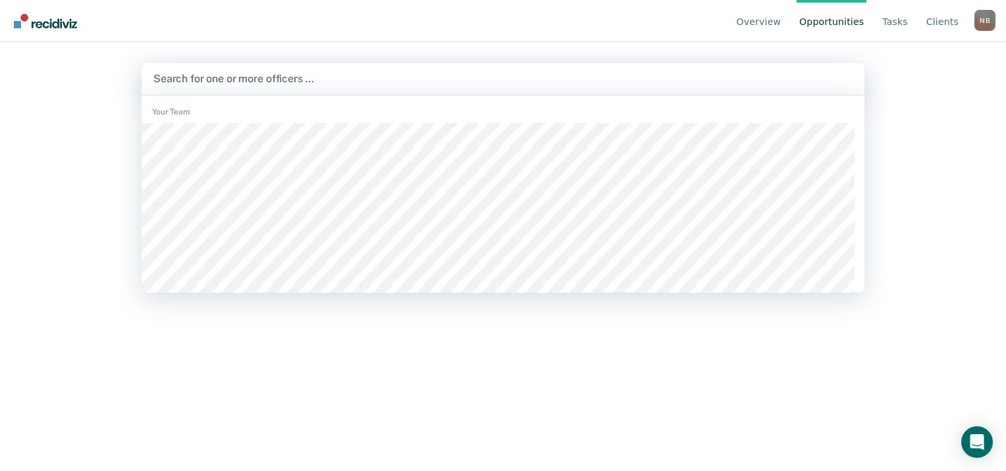
click at [222, 71] on div at bounding box center [502, 78] width 699 height 15
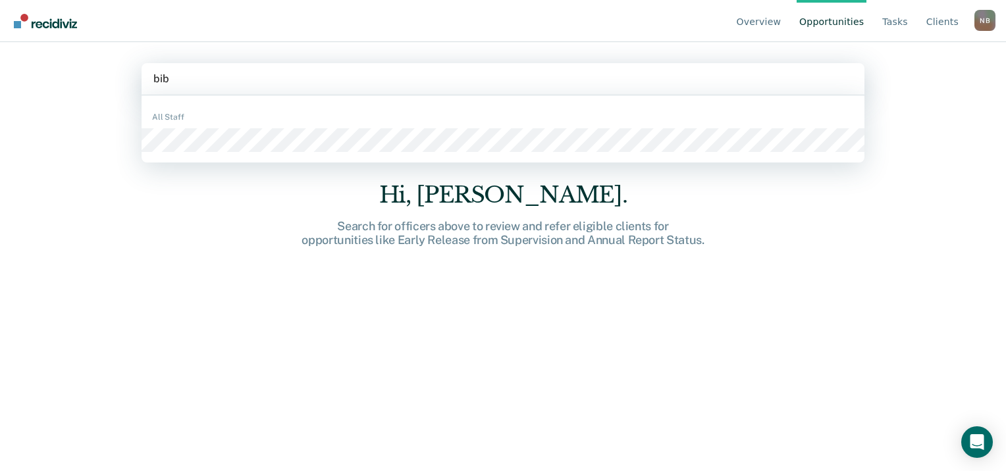
type input "bibi"
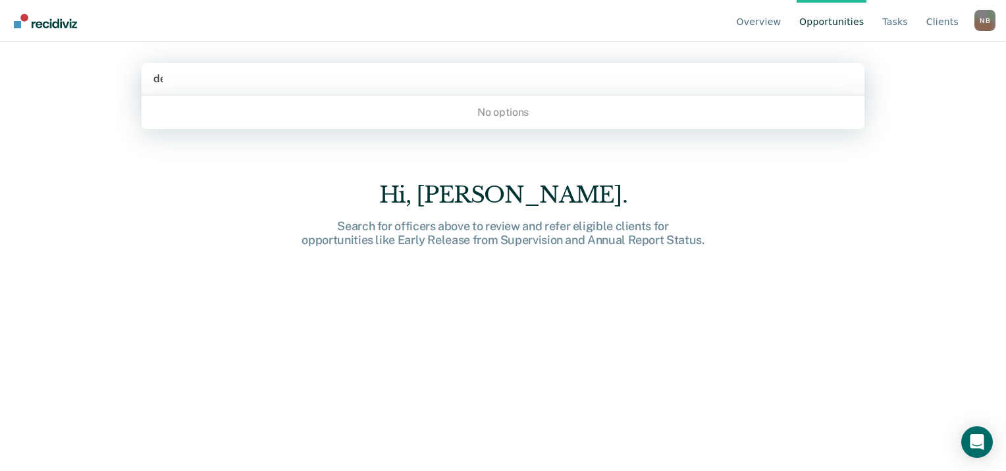
type input "deb"
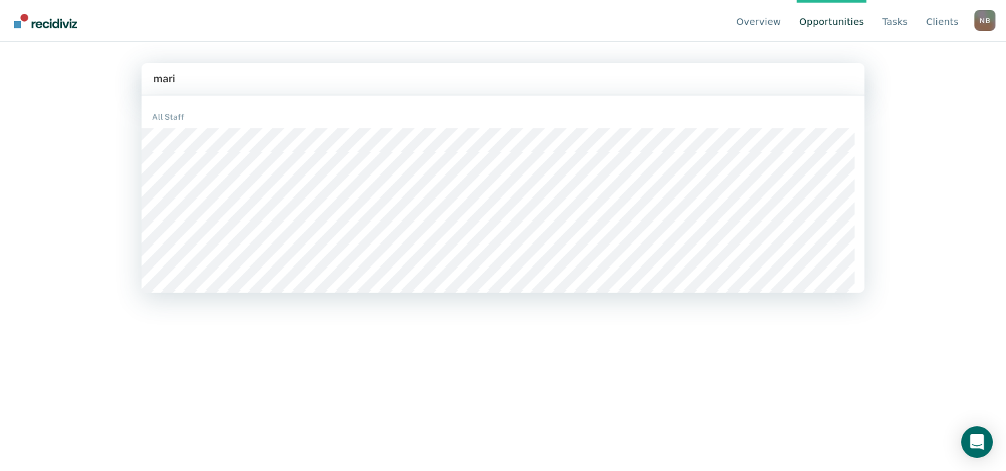
type input "[PERSON_NAME]"
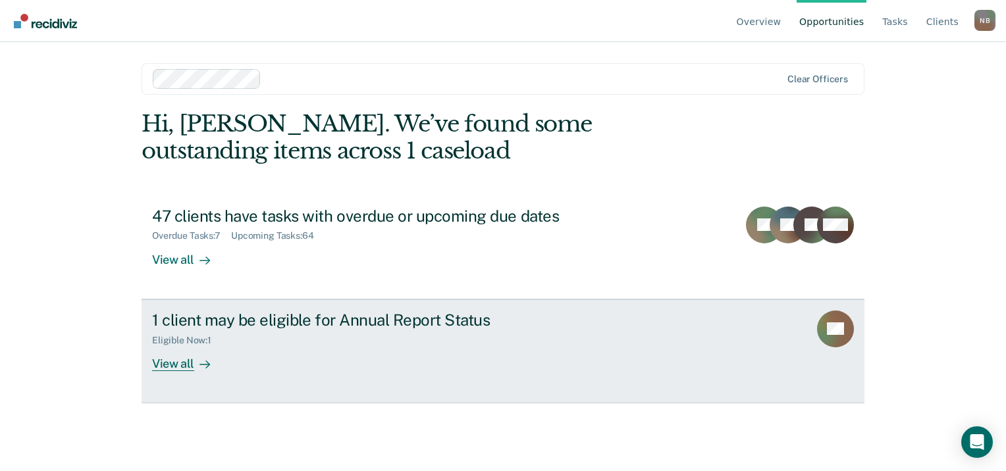
click at [178, 366] on div "View all" at bounding box center [189, 358] width 74 height 26
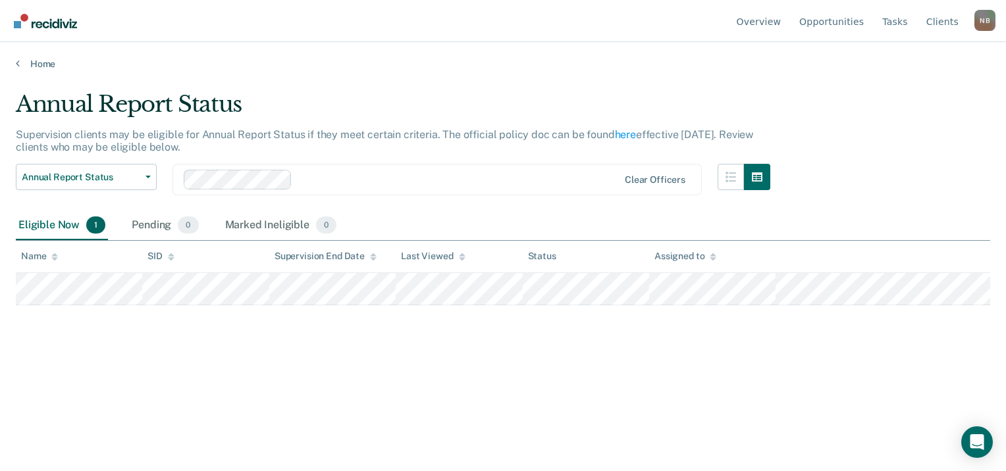
click at [24, 292] on tr at bounding box center [503, 289] width 974 height 32
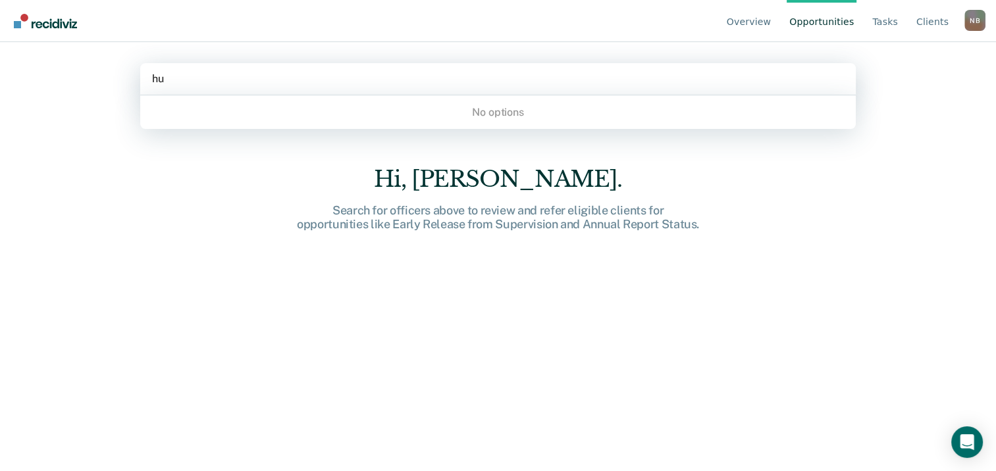
type input "huf"
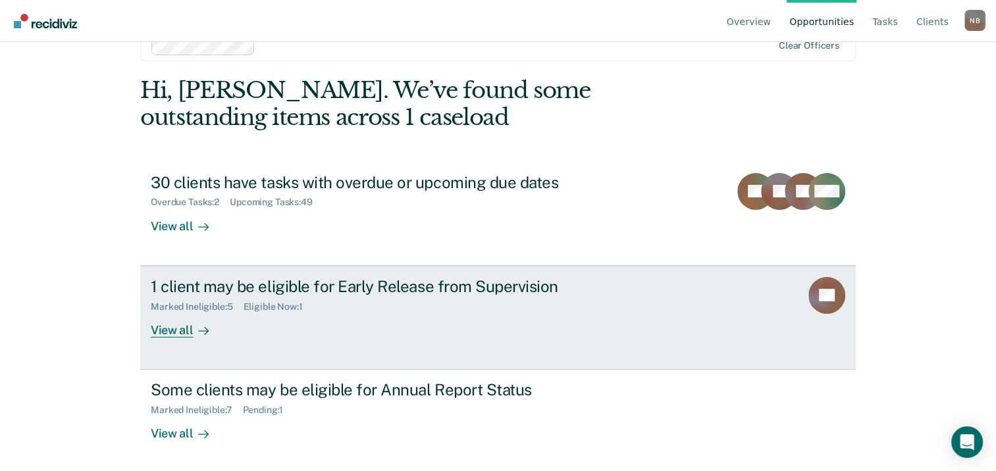
scroll to position [35, 0]
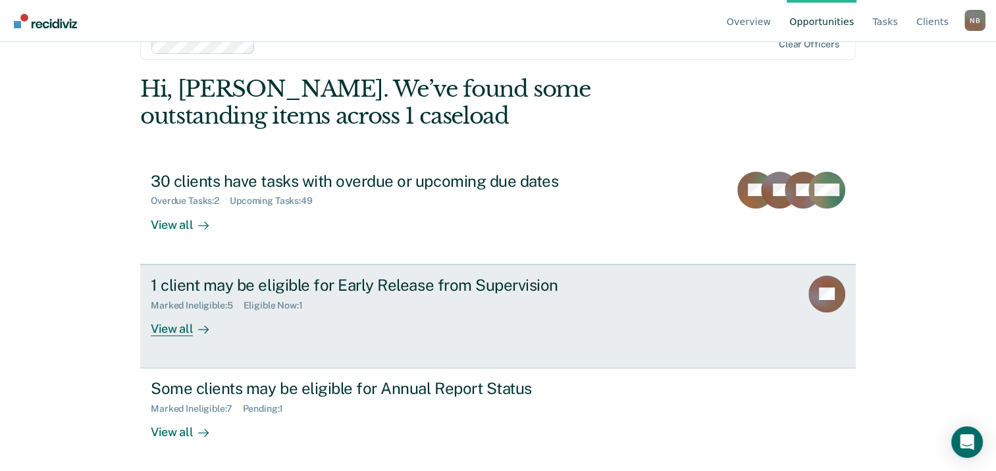
click at [157, 334] on div "View all" at bounding box center [188, 324] width 74 height 26
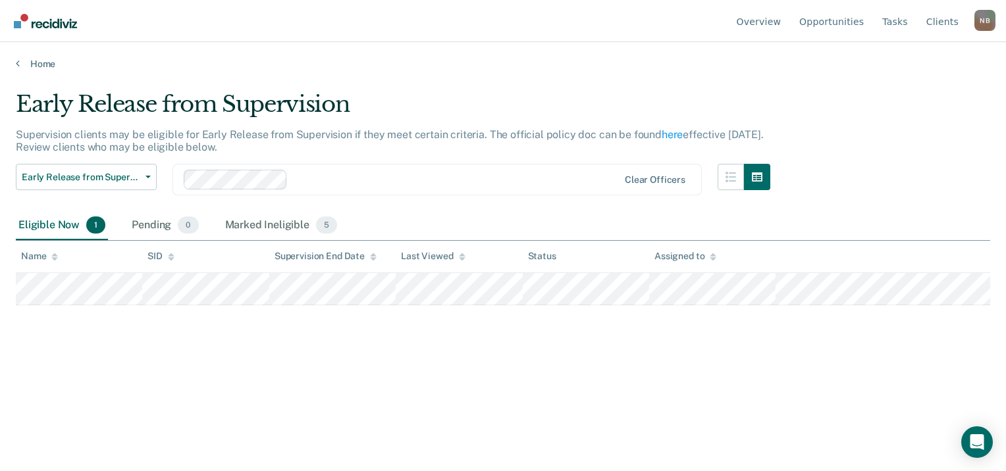
click at [22, 297] on tr at bounding box center [503, 289] width 974 height 32
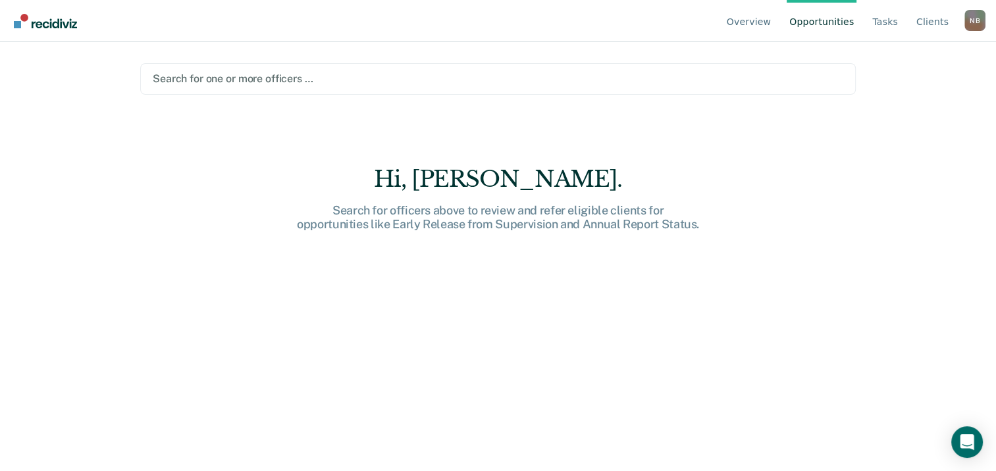
click at [240, 78] on div at bounding box center [498, 78] width 690 height 15
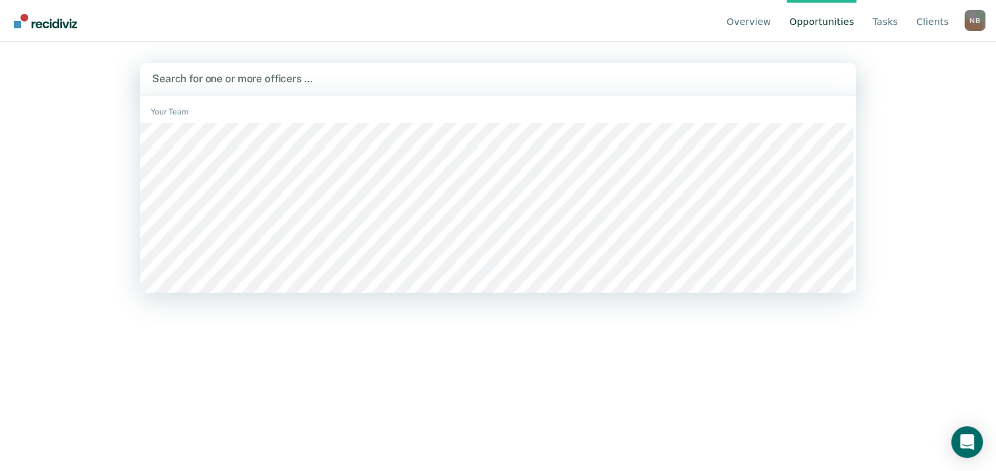
type input "k"
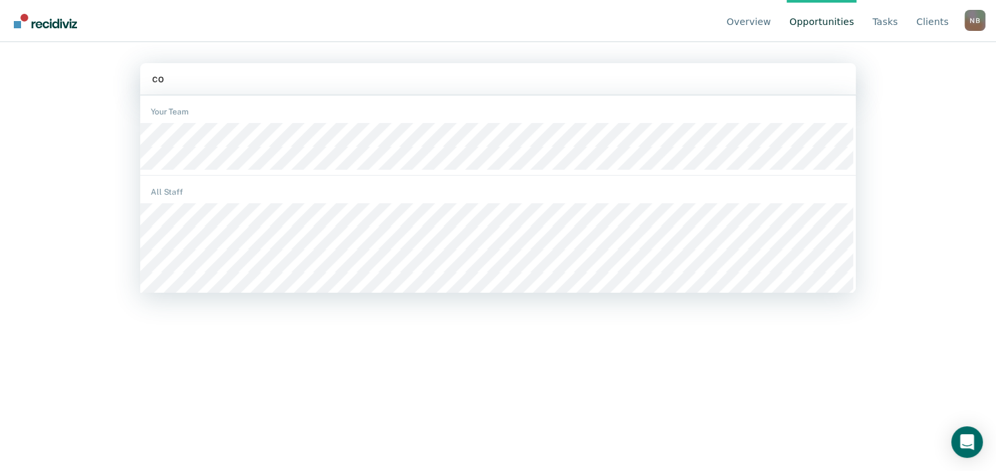
type input "con"
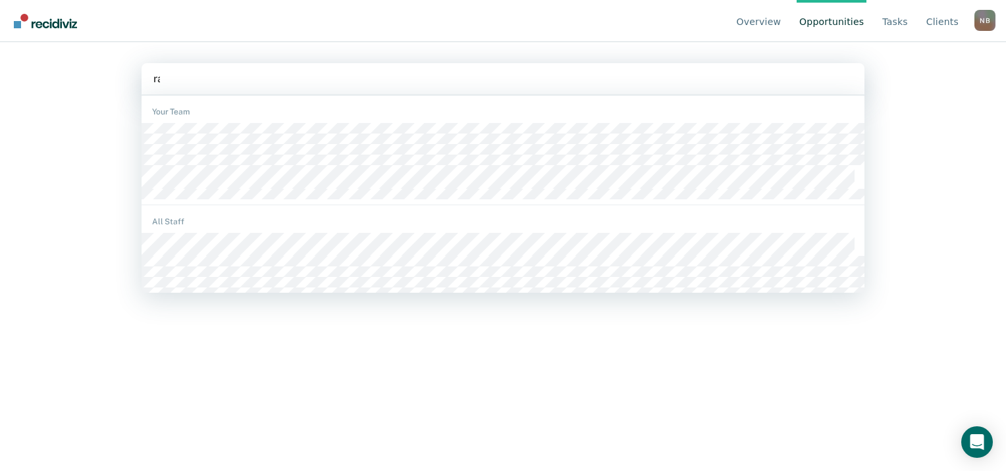
type input "rand"
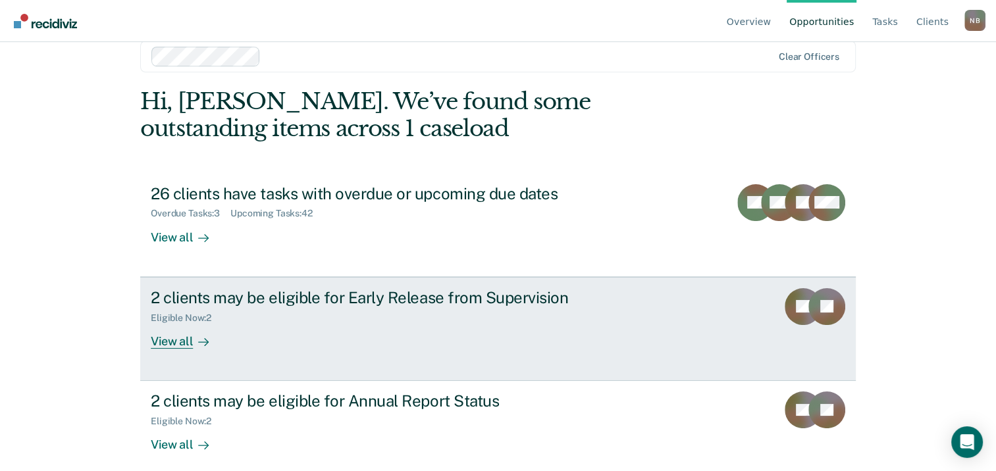
scroll to position [35, 0]
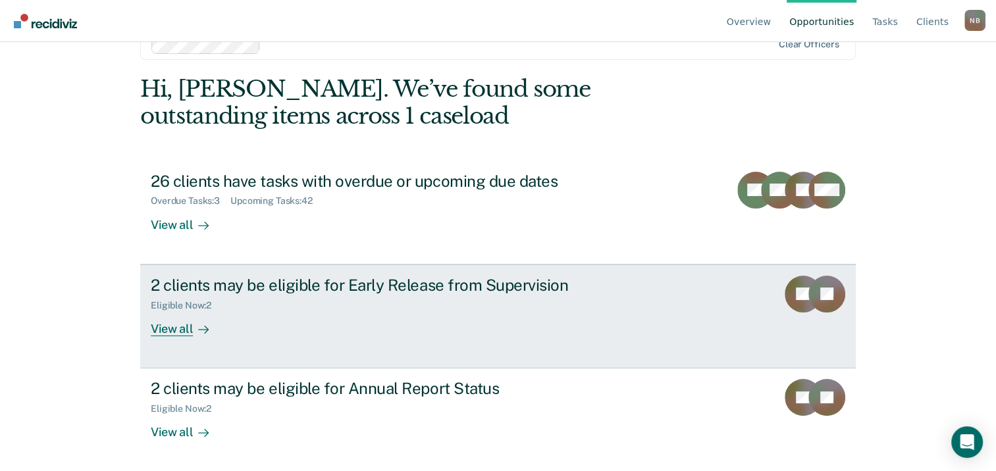
click at [176, 334] on div "View all" at bounding box center [188, 324] width 74 height 26
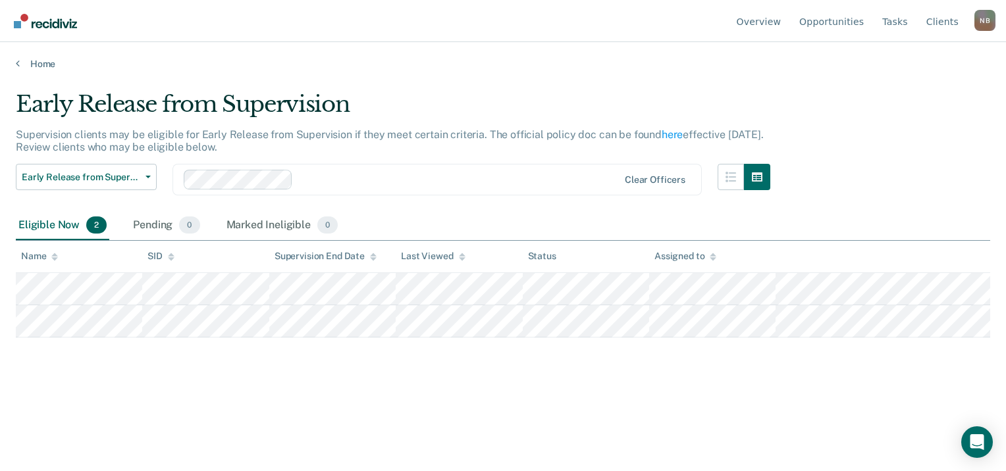
click at [18, 290] on tbody at bounding box center [503, 305] width 974 height 64
drag, startPoint x: 176, startPoint y: 334, endPoint x: 115, endPoint y: 356, distance: 65.6
click at [111, 357] on div "Early Release from Supervision Supervision clients may be eligible for Early Re…" at bounding box center [503, 232] width 974 height 282
click at [101, 373] on div "Early Release from Supervision Supervision clients may be eligible for Early Re…" at bounding box center [503, 253] width 974 height 324
drag, startPoint x: 101, startPoint y: 373, endPoint x: 94, endPoint y: 362, distance: 13.0
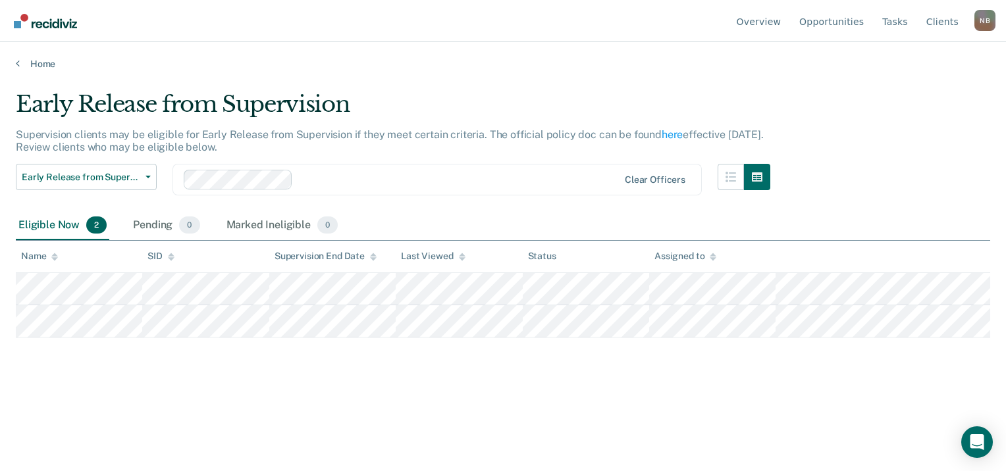
click at [103, 372] on div "Early Release from Supervision Supervision clients may be eligible for Early Re…" at bounding box center [503, 253] width 974 height 324
click at [6, 282] on main "Early Release from Supervision Supervision clients may be eligible for Early Re…" at bounding box center [503, 268] width 1006 height 397
click at [213, 321] on main "Early Release from Supervision Supervision clients may be eligible for Early Re…" at bounding box center [503, 268] width 1006 height 397
copy table "Name SID Supervision End Date Last Viewed Status Assigned to"
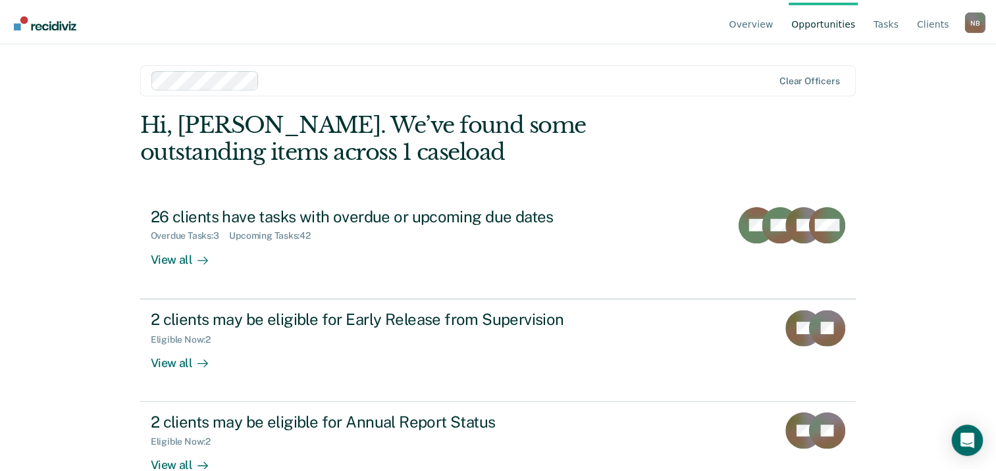
scroll to position [35, 0]
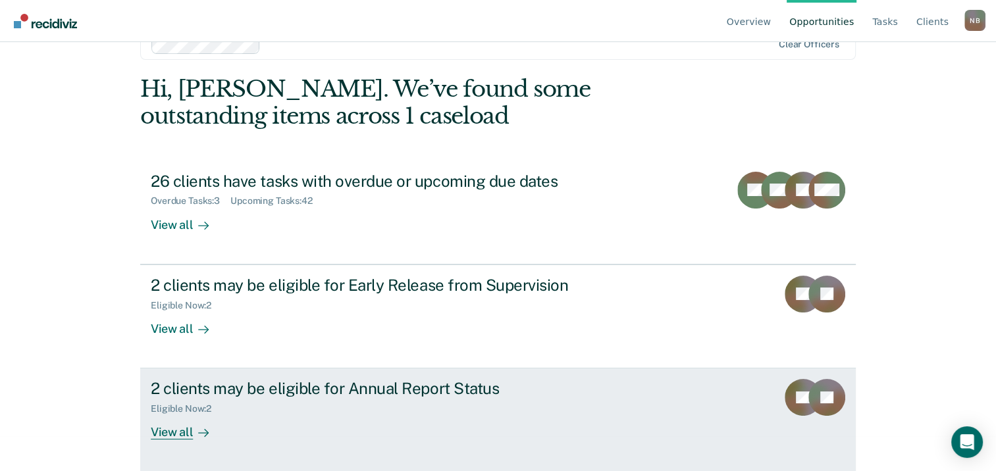
click at [179, 424] on div "View all" at bounding box center [188, 428] width 74 height 26
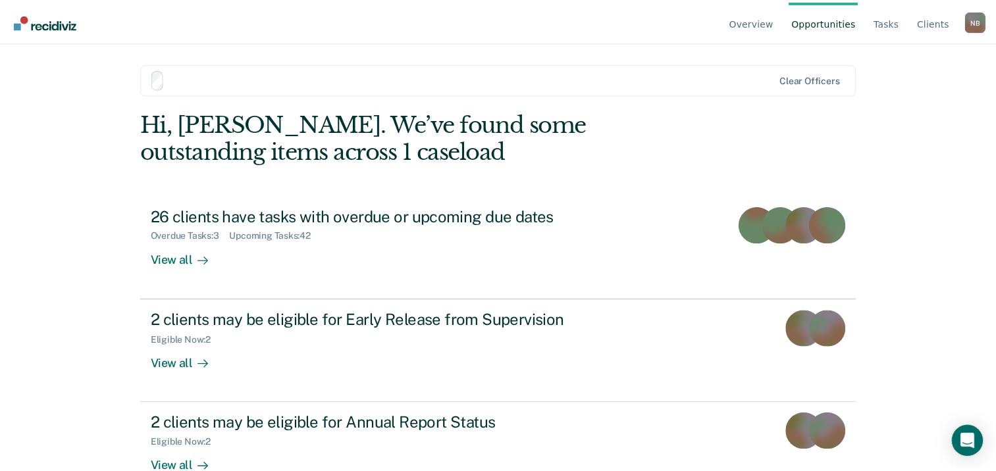
scroll to position [35, 0]
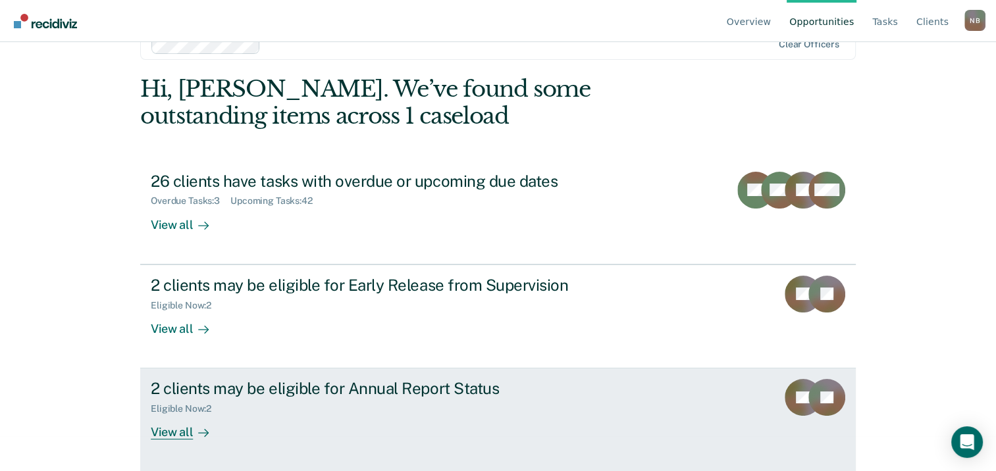
click at [163, 430] on div "View all" at bounding box center [188, 428] width 74 height 26
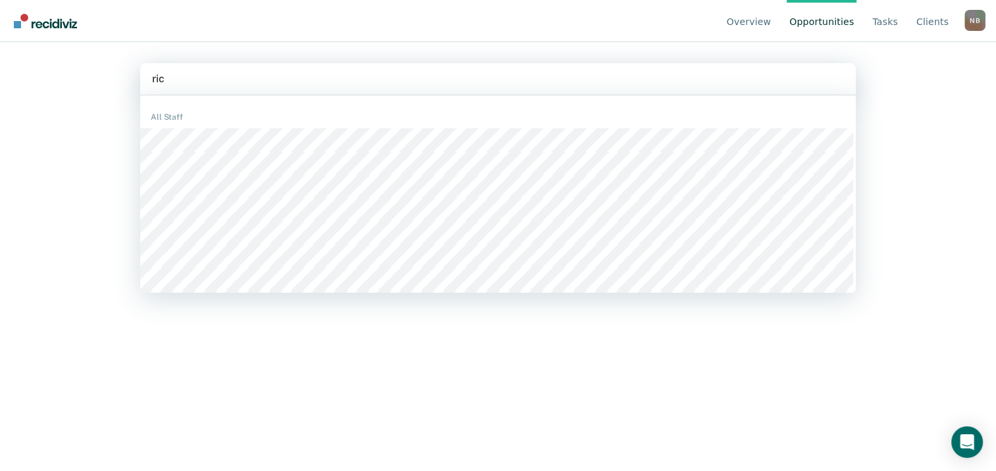
type input "rich"
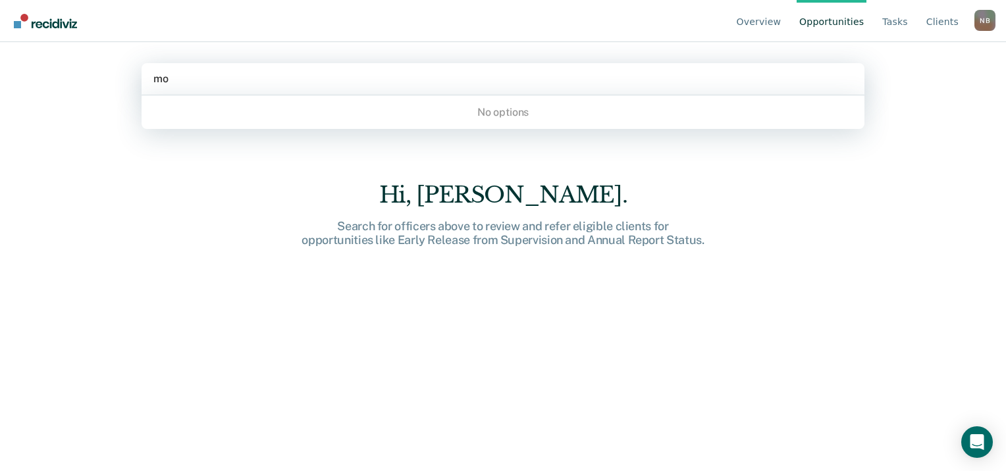
type input "mon"
type input "may"
type input "ang"
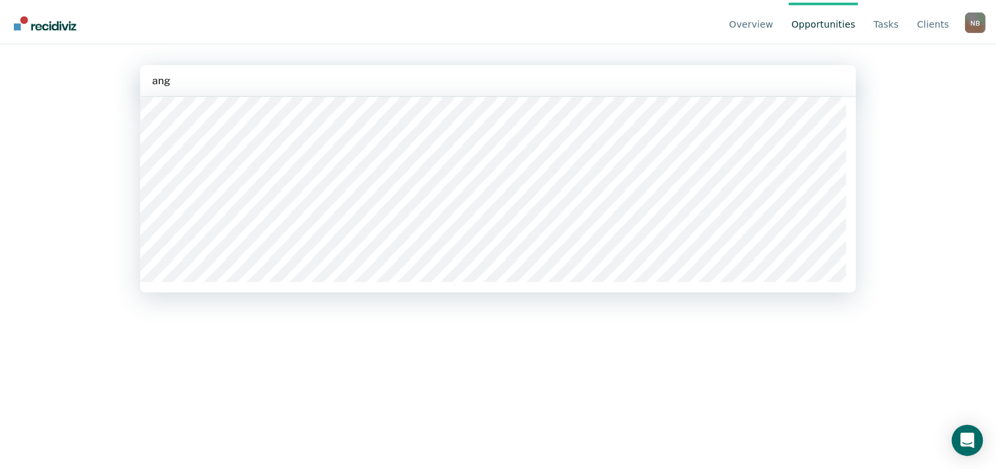
scroll to position [332, 0]
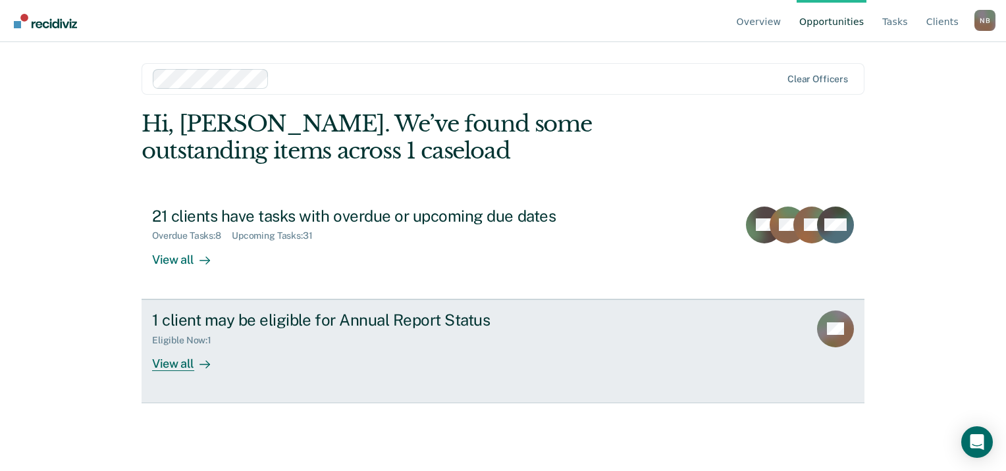
click at [188, 363] on div "View all" at bounding box center [189, 358] width 74 height 26
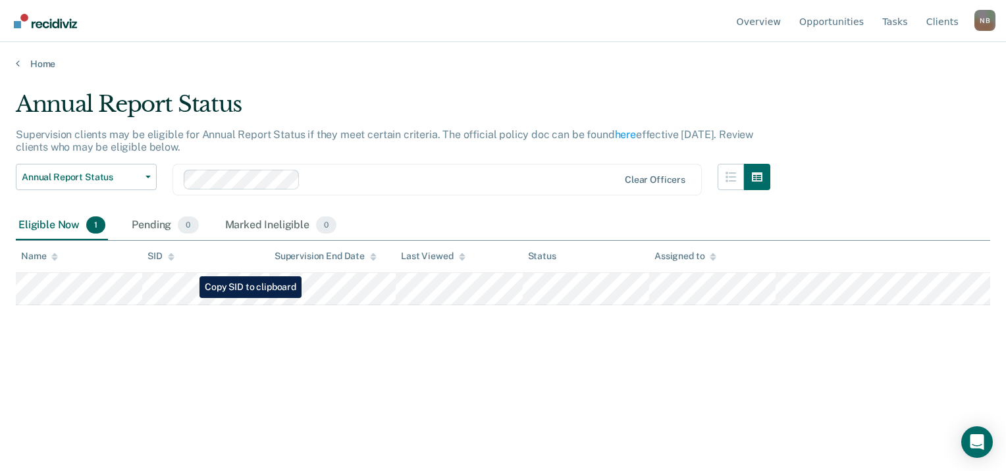
click at [190, 298] on tr at bounding box center [503, 289] width 974 height 32
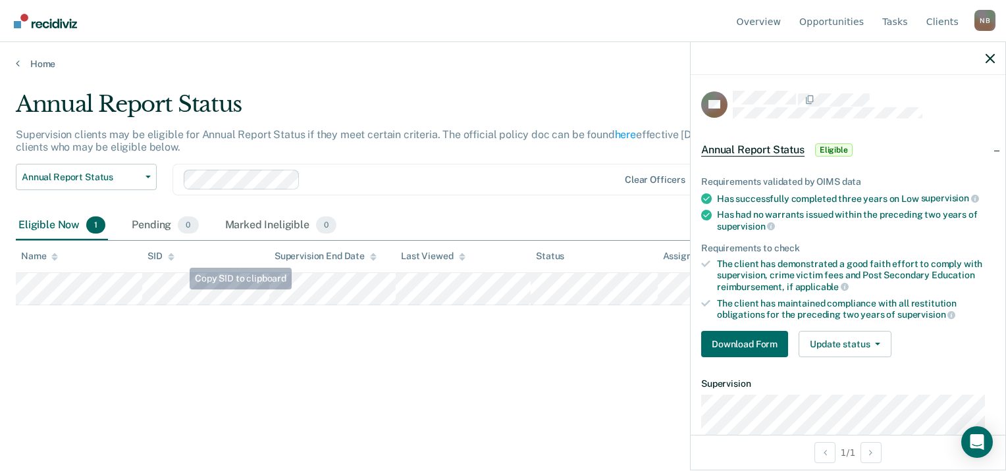
click at [123, 345] on div "Annual Report Status Supervision clients may be eligible for Annual Report Stat…" at bounding box center [503, 232] width 974 height 282
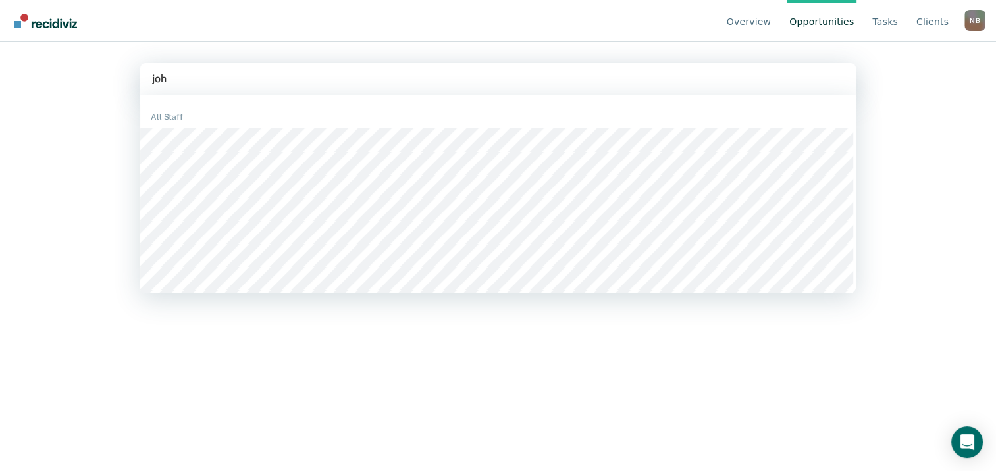
type input "[PERSON_NAME]"
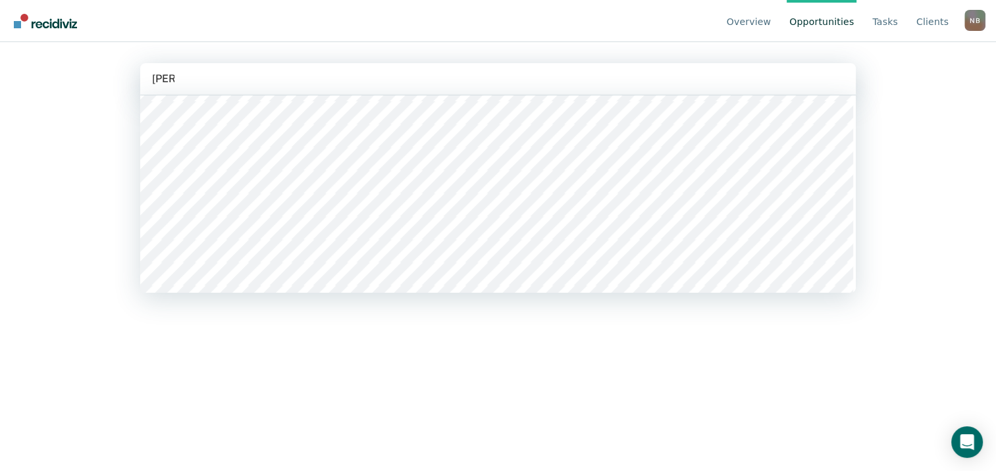
scroll to position [329, 0]
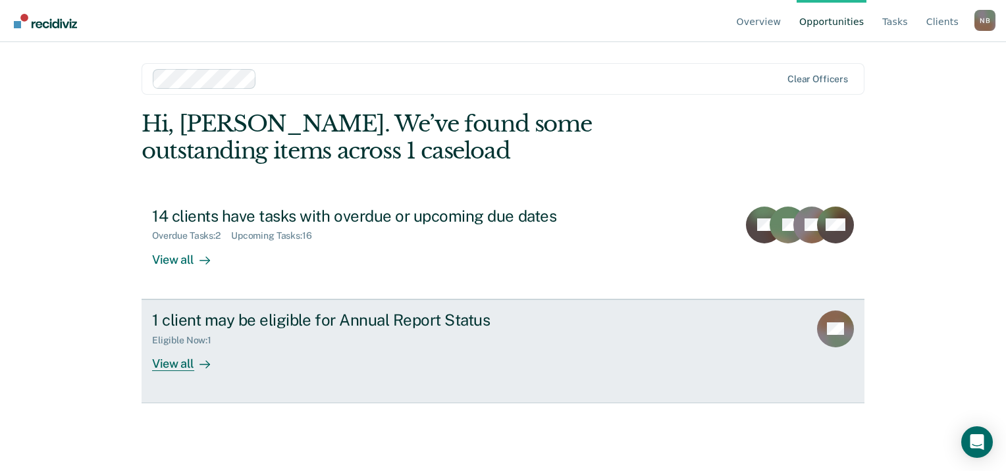
click at [177, 366] on div "View all" at bounding box center [189, 358] width 74 height 26
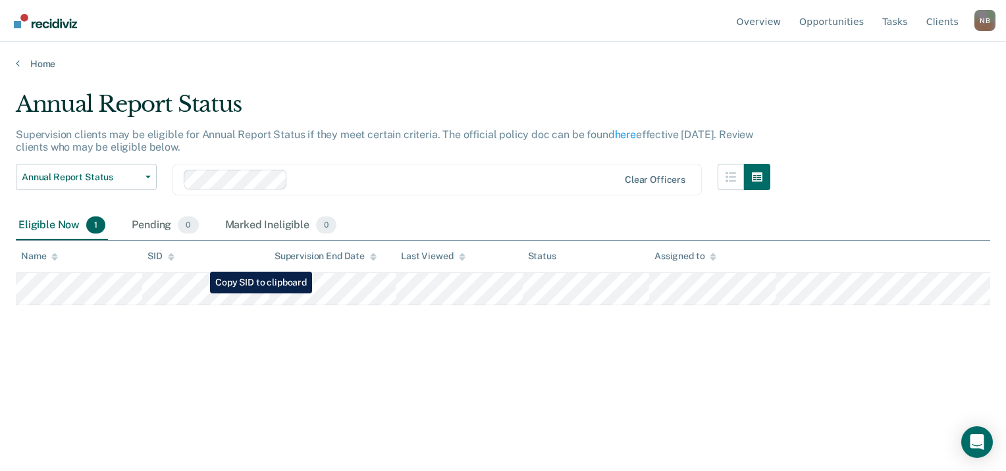
click at [200, 294] on tr at bounding box center [503, 289] width 974 height 32
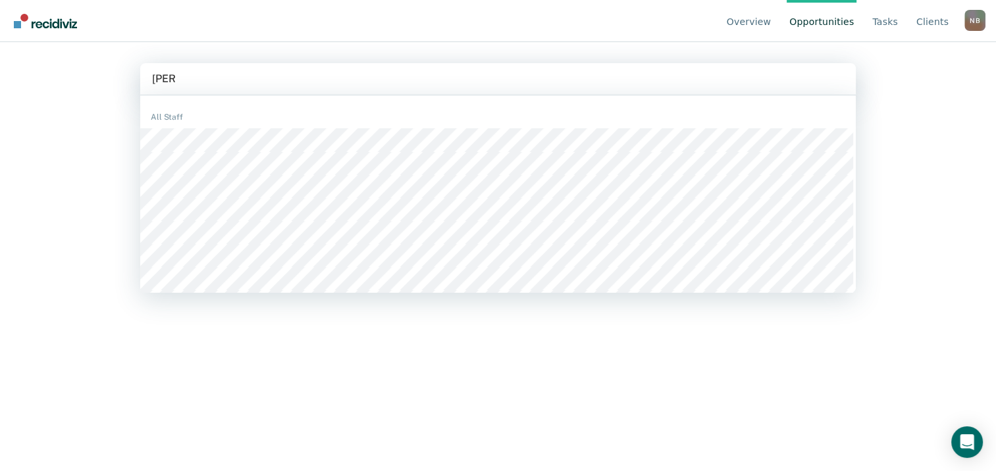
type input "[PERSON_NAME]"
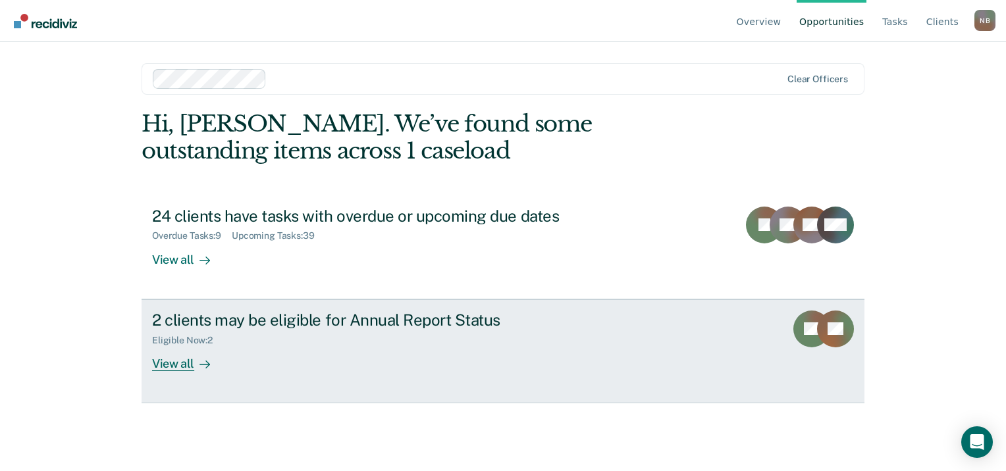
click at [195, 359] on div at bounding box center [202, 363] width 16 height 15
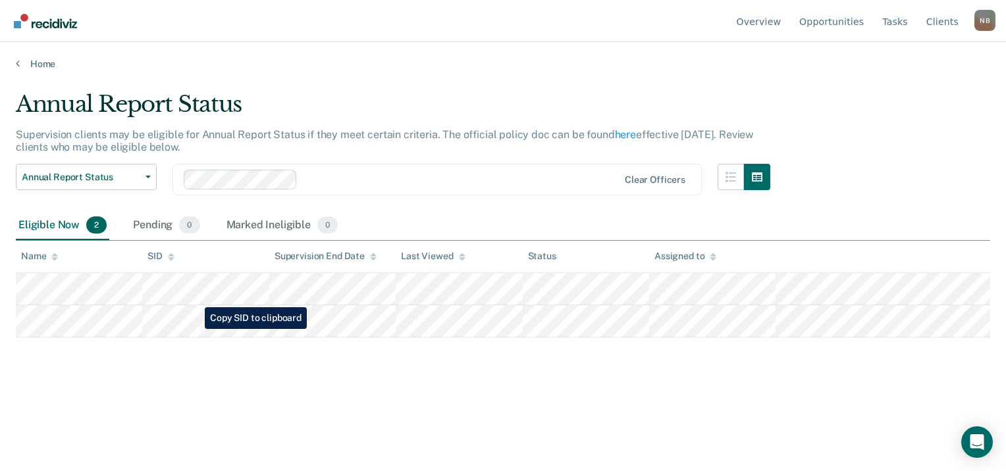
click at [195, 329] on tbody at bounding box center [503, 305] width 974 height 64
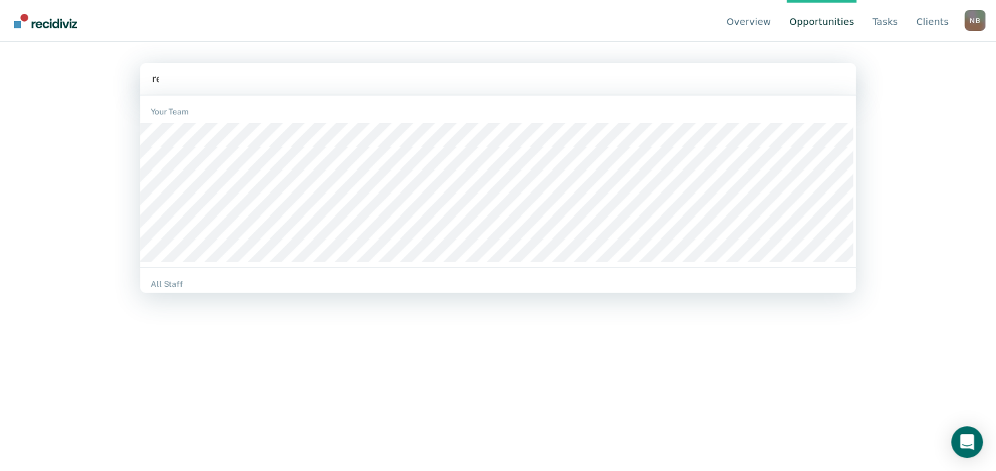
type input "ren"
click at [189, 78] on div at bounding box center [498, 78] width 692 height 15
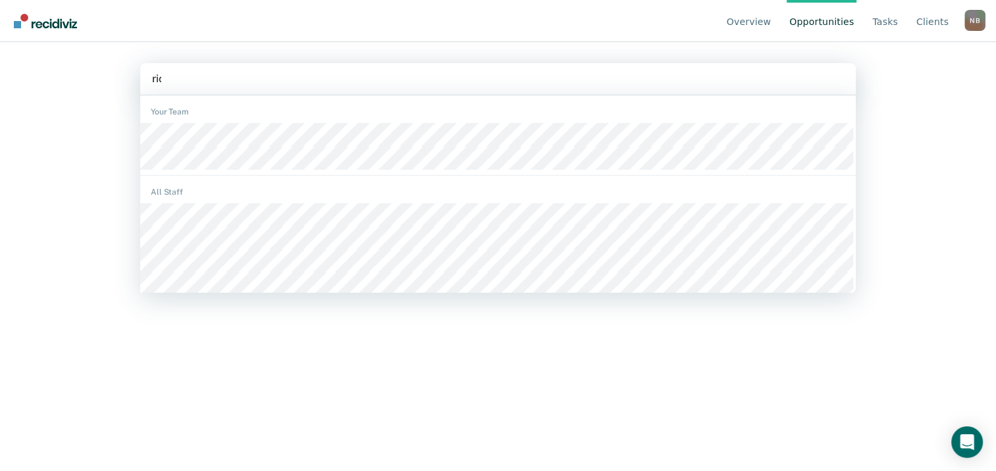
type input "rich"
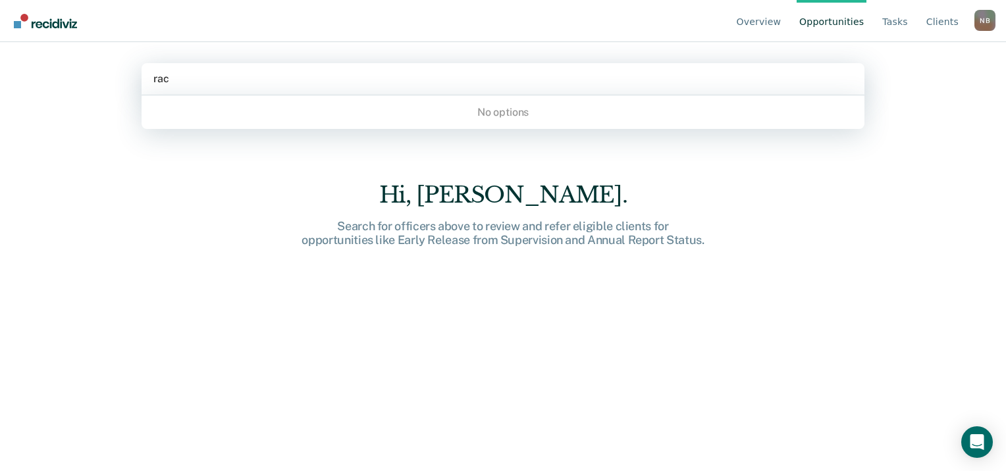
type input "rach"
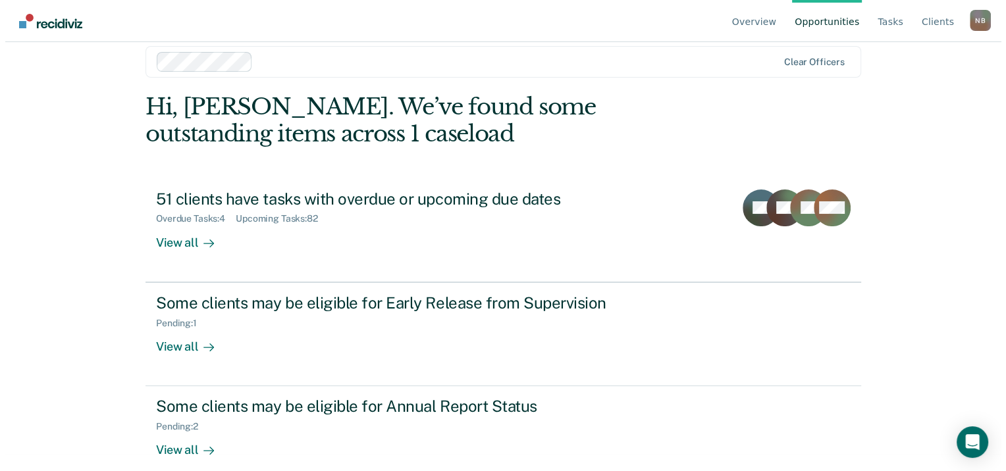
scroll to position [0, 0]
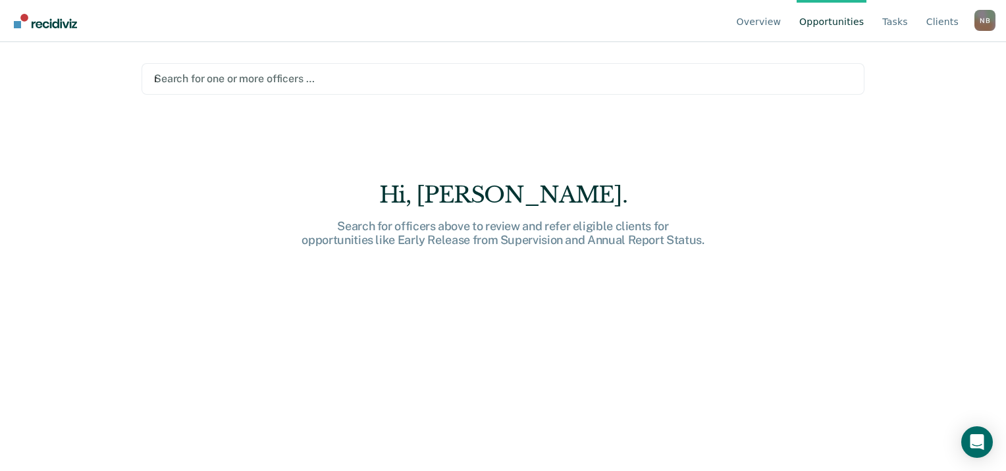
type input "mar"
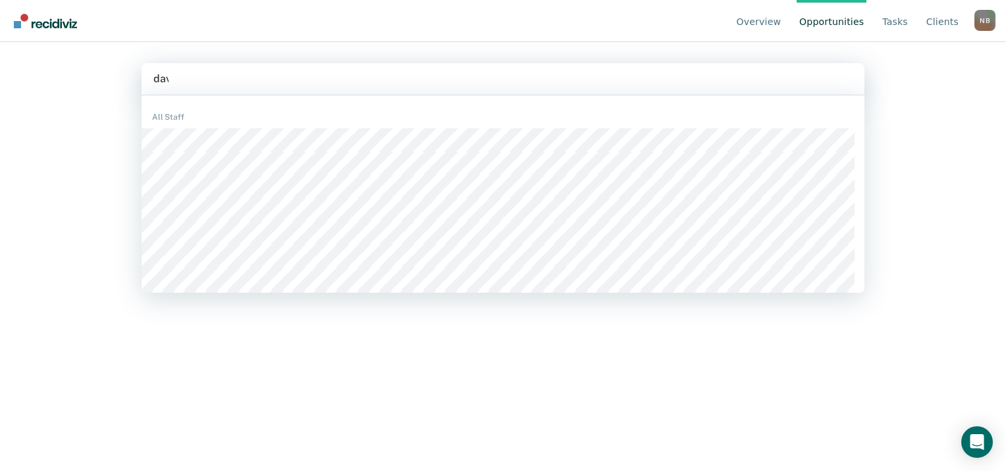
type input "davi"
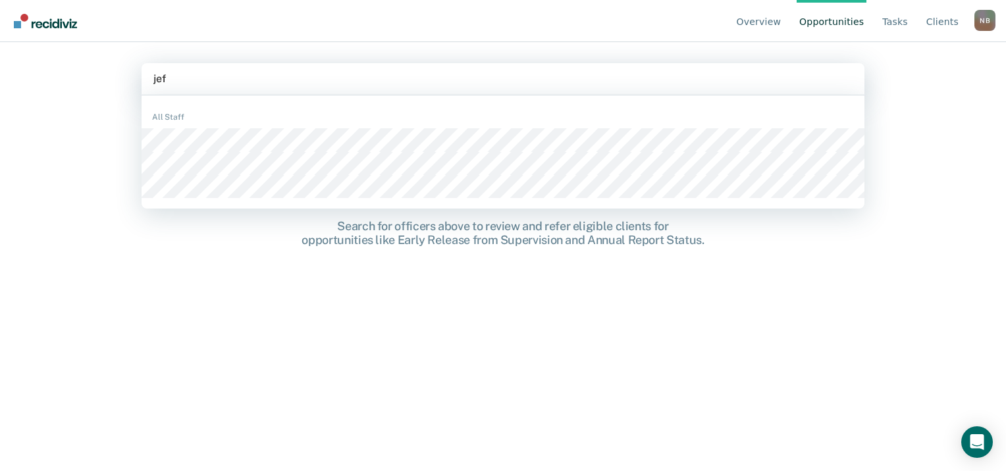
type input "[PERSON_NAME]"
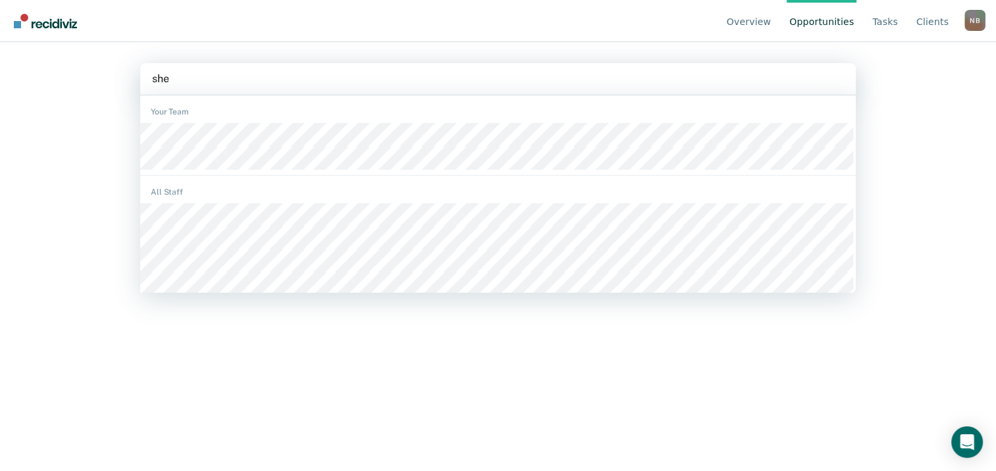
type input "sher"
